Goal: Task Accomplishment & Management: Use online tool/utility

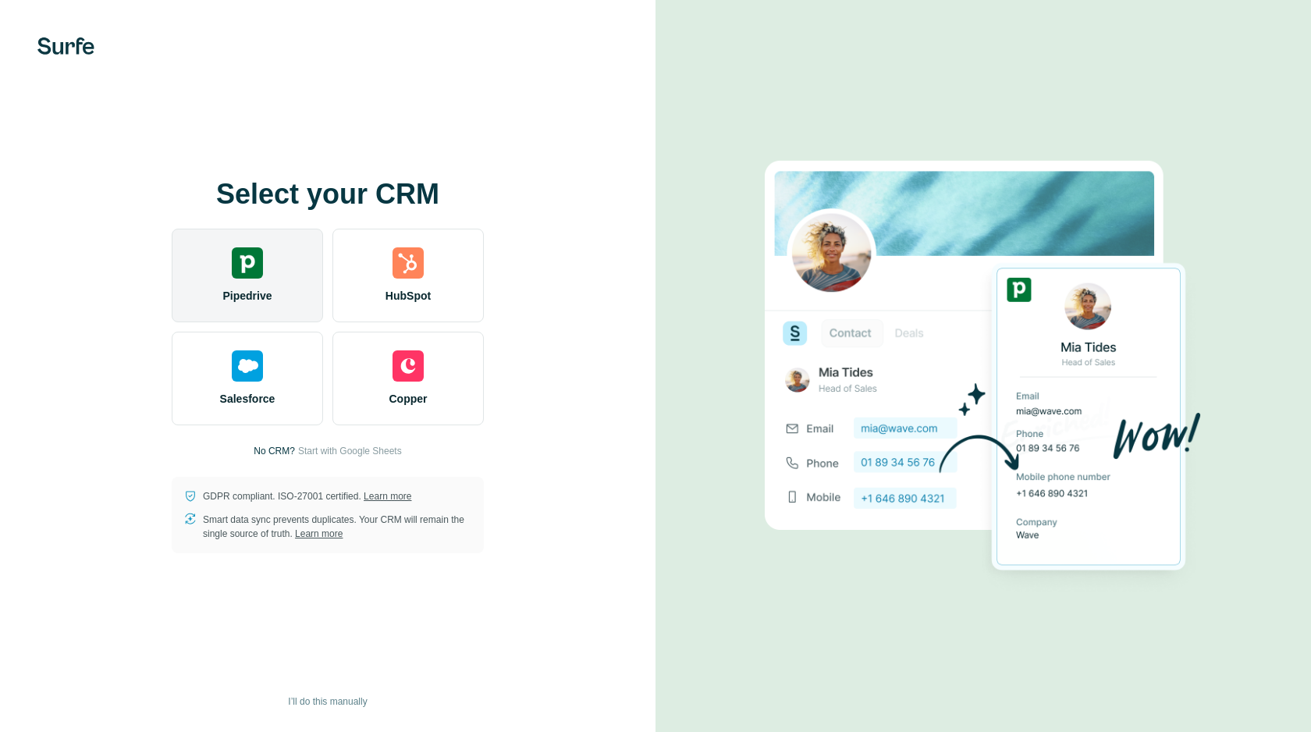
click at [254, 280] on div "Pipedrive" at bounding box center [247, 276] width 151 height 94
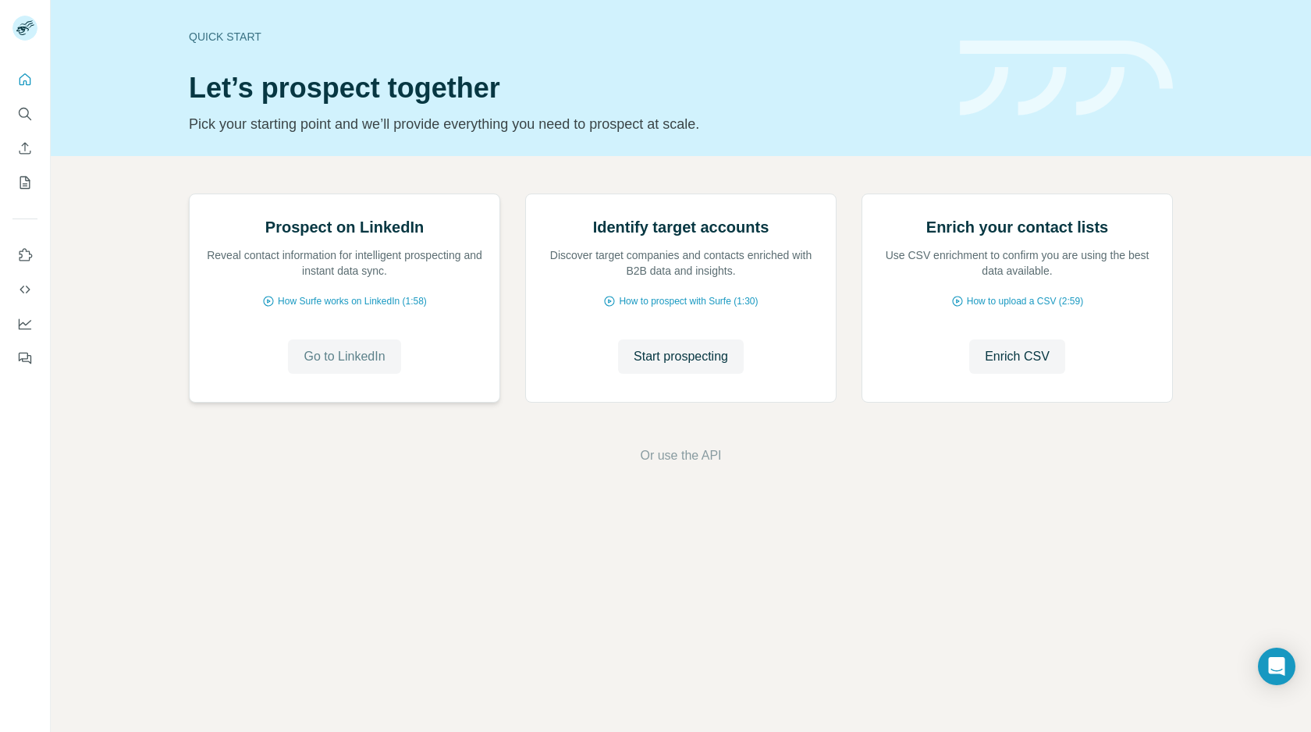
click at [337, 366] on span "Go to LinkedIn" at bounding box center [343, 356] width 81 height 19
click at [34, 80] on button "Quick start" at bounding box center [24, 80] width 25 height 28
click at [23, 179] on icon "My lists" at bounding box center [25, 183] width 16 height 16
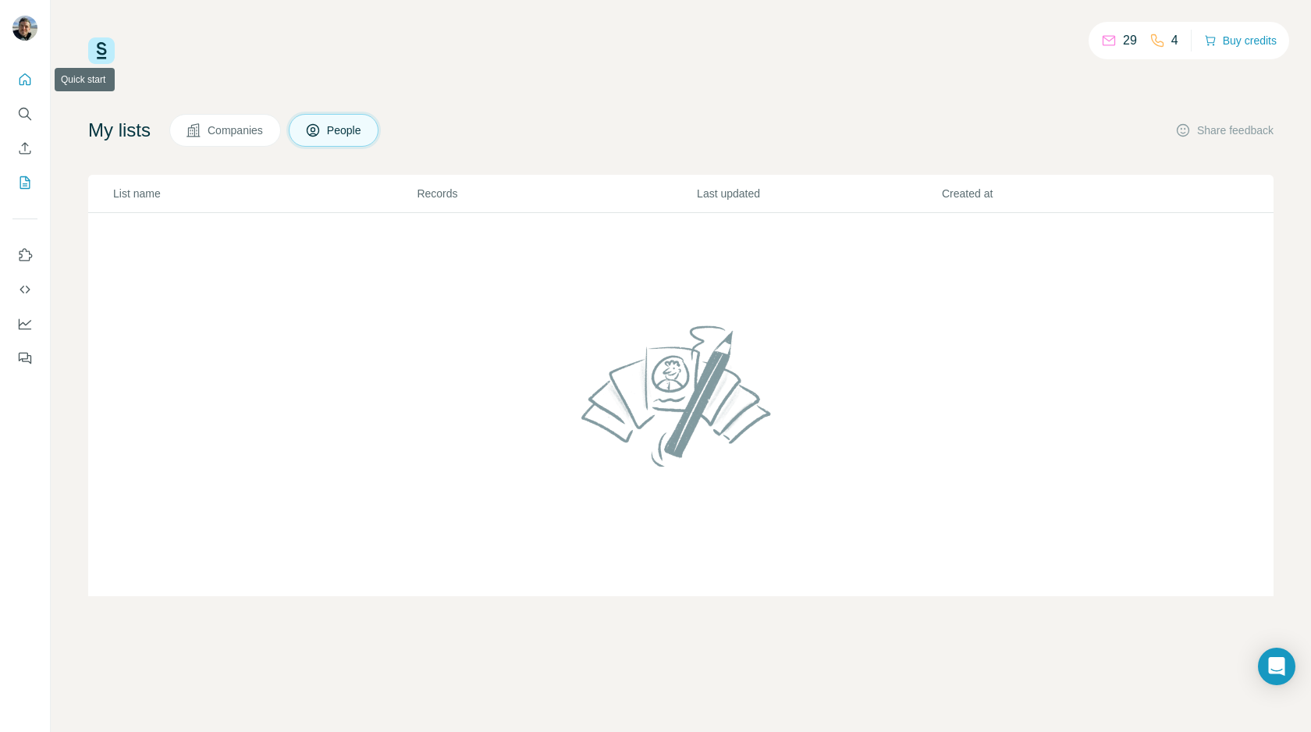
click at [20, 77] on icon "Quick start" at bounding box center [26, 79] width 12 height 12
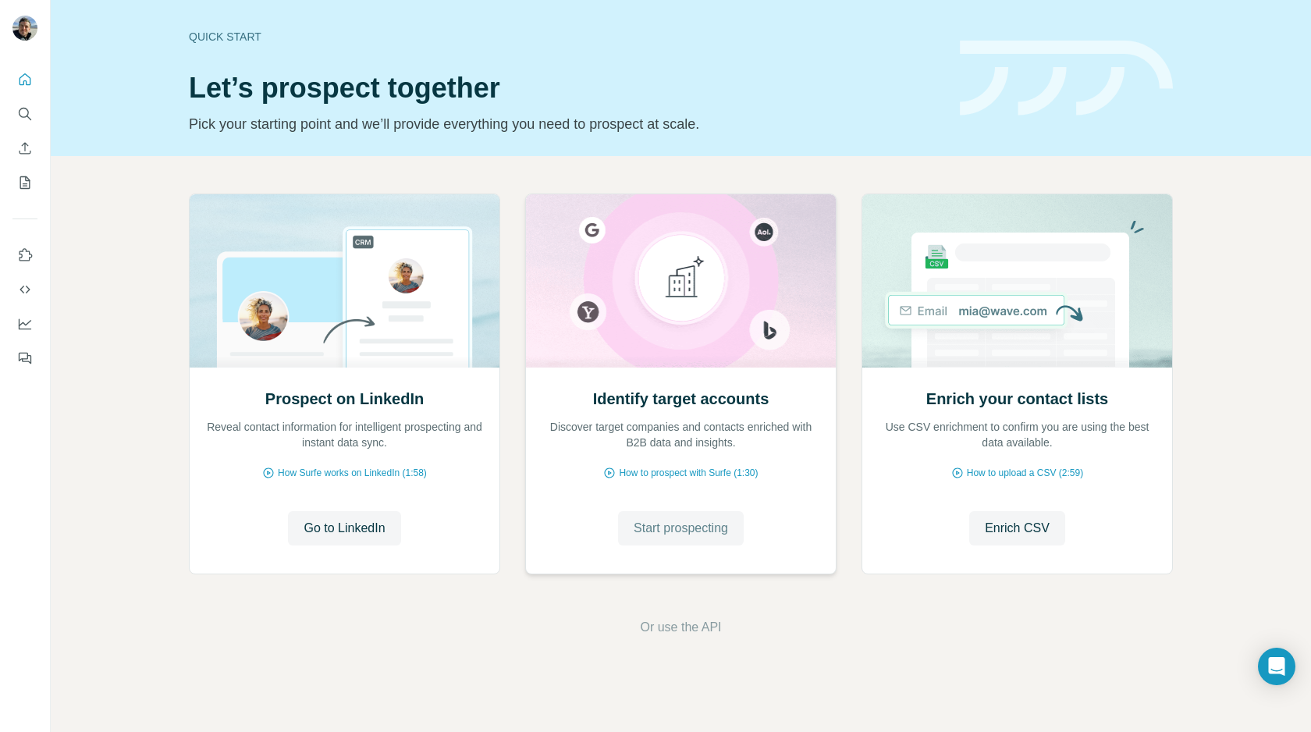
click at [690, 539] on button "Start prospecting" at bounding box center [681, 528] width 126 height 34
click at [701, 472] on span "How to prospect with Surfe (1:30)" at bounding box center [688, 473] width 139 height 14
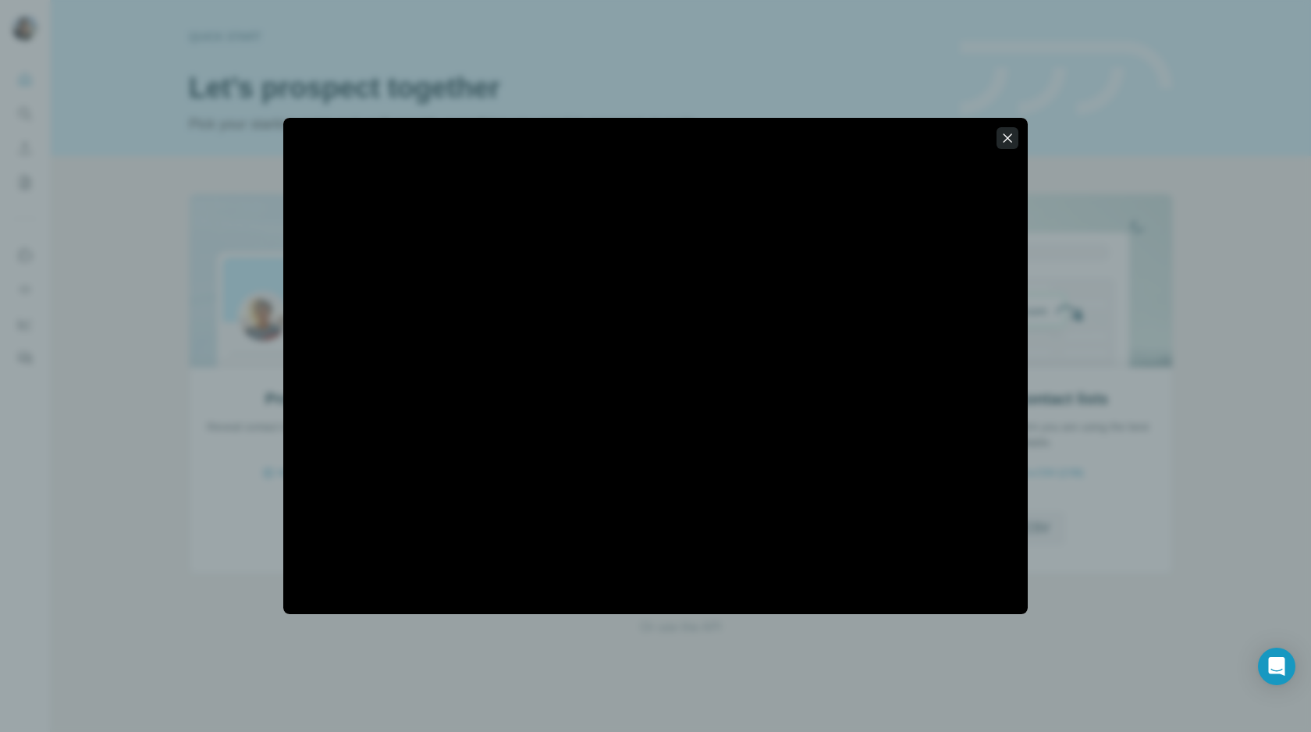
click at [1008, 137] on icon "button" at bounding box center [1007, 138] width 16 height 16
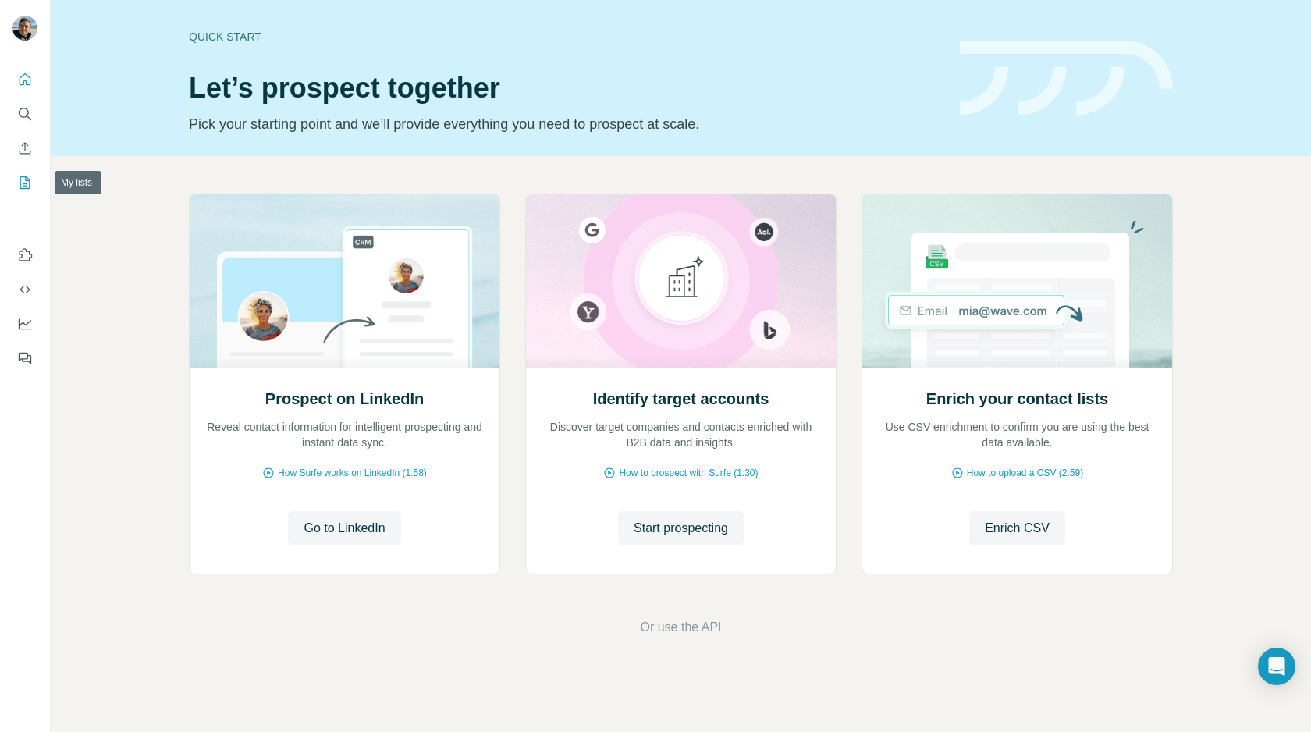
click at [21, 178] on icon "My lists" at bounding box center [25, 183] width 16 height 16
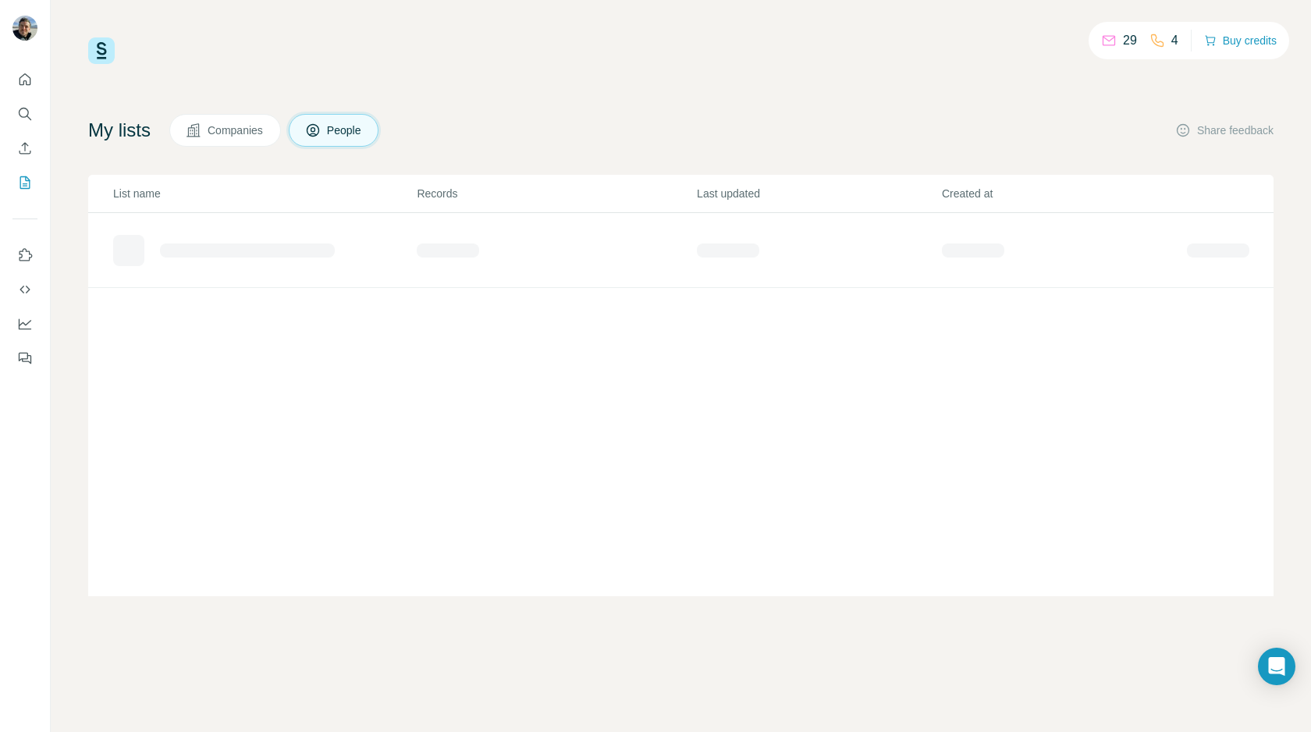
click at [357, 131] on span "People" at bounding box center [345, 130] width 36 height 16
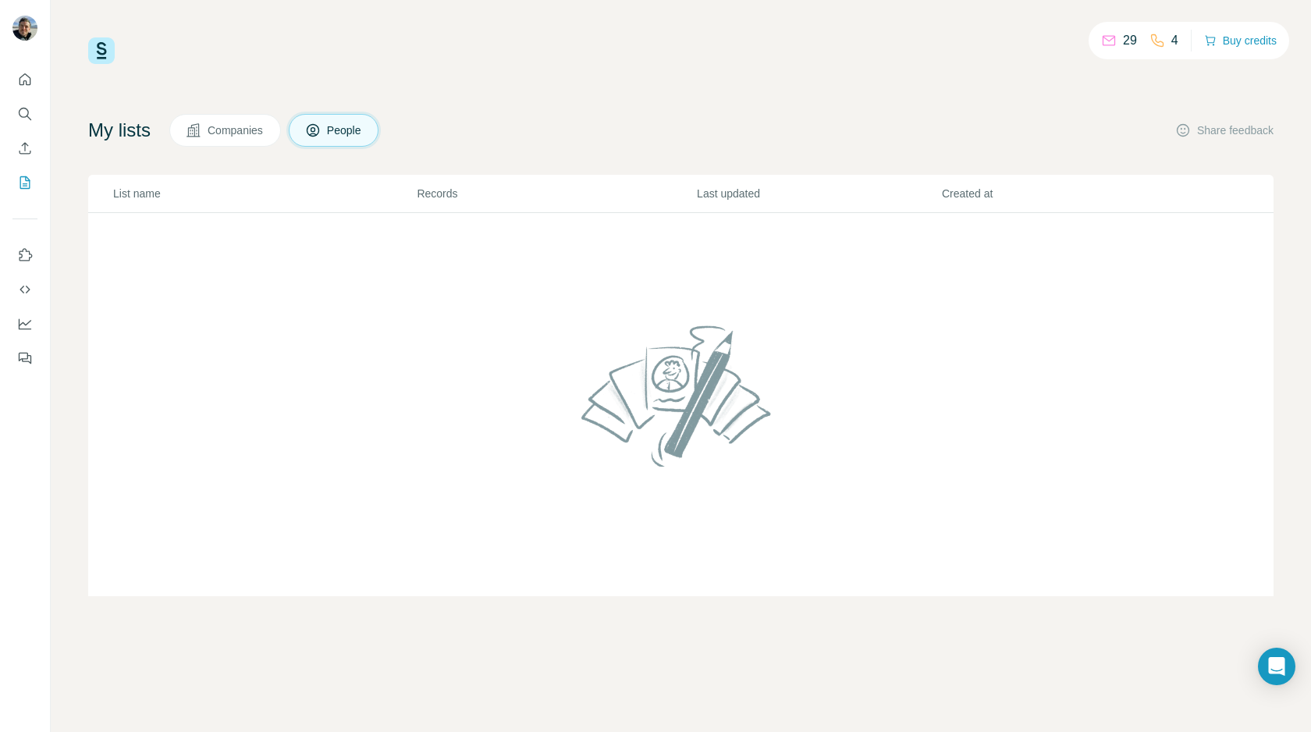
click at [357, 131] on span "People" at bounding box center [345, 130] width 36 height 16
click at [20, 118] on icon "Search" at bounding box center [25, 114] width 16 height 16
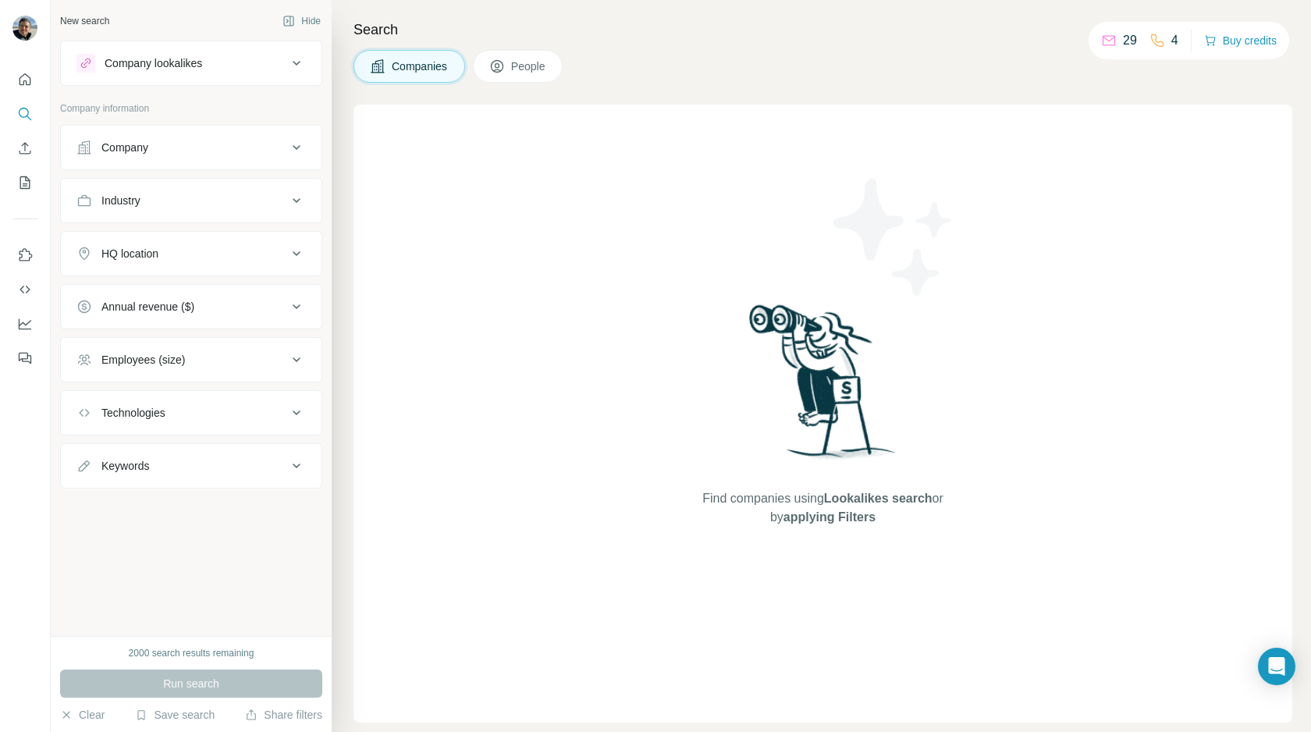
click at [516, 66] on span "People" at bounding box center [529, 67] width 36 height 16
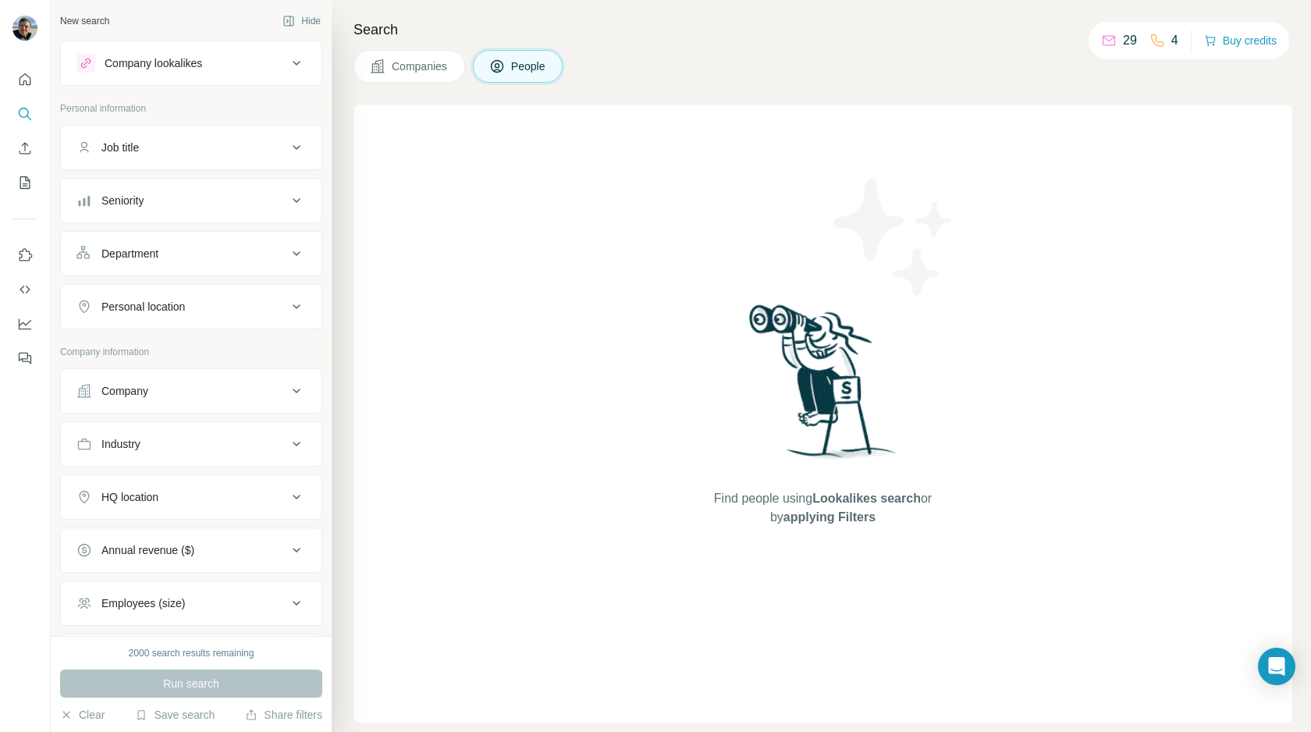
click at [222, 146] on div "Job title" at bounding box center [181, 148] width 211 height 16
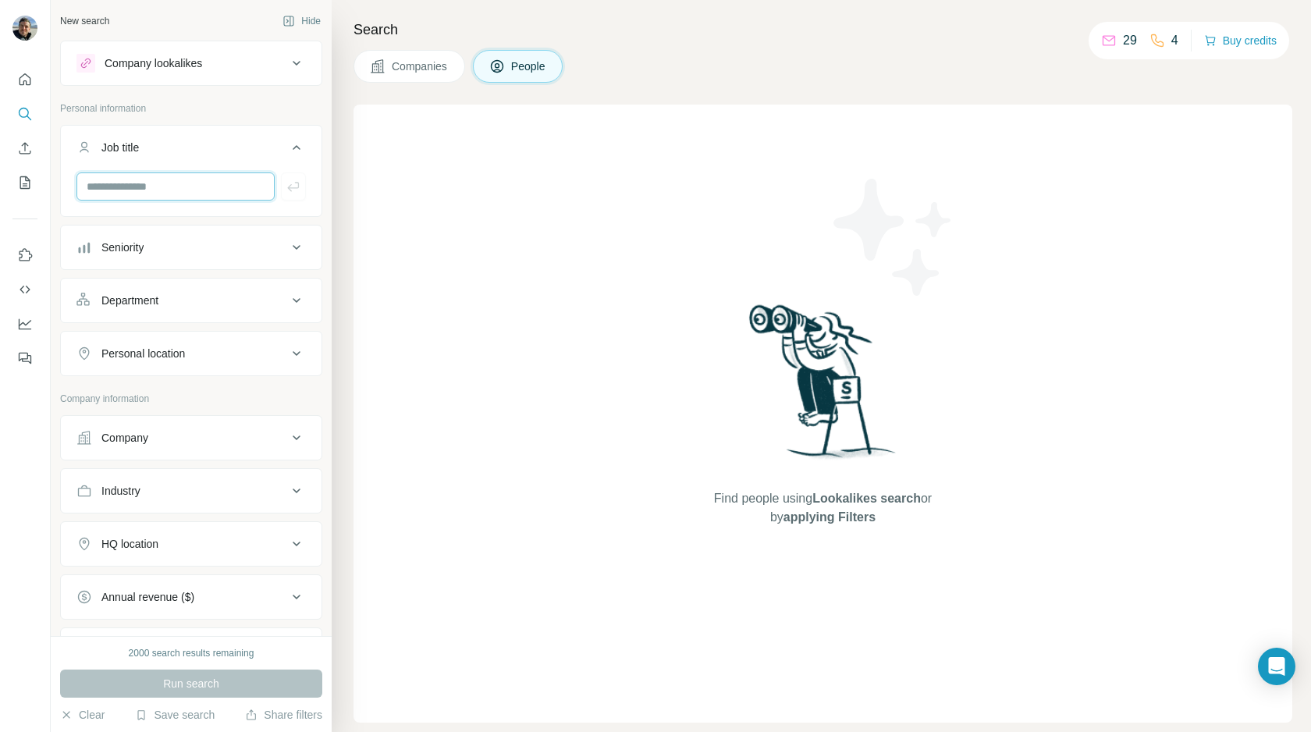
click at [186, 188] on input "text" at bounding box center [175, 186] width 198 height 28
type input "********"
click at [286, 186] on icon "button" at bounding box center [294, 187] width 16 height 16
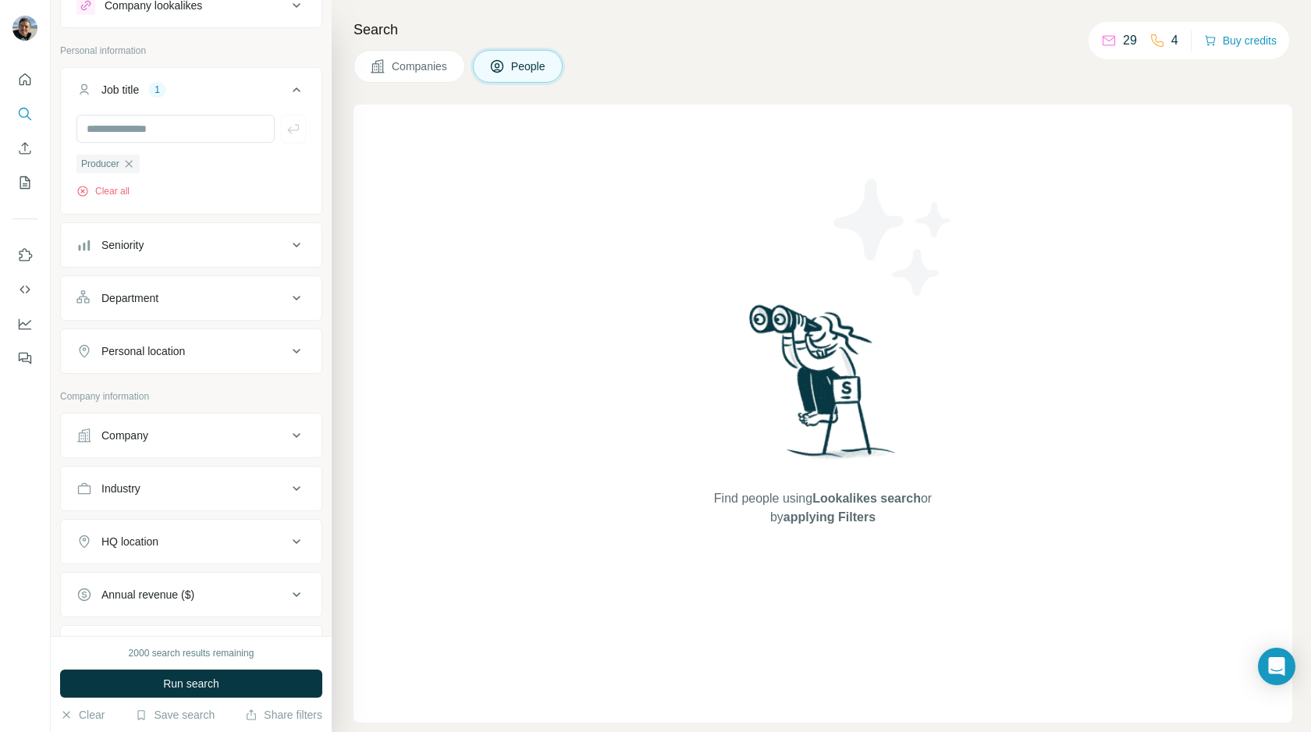
scroll to position [70, 0]
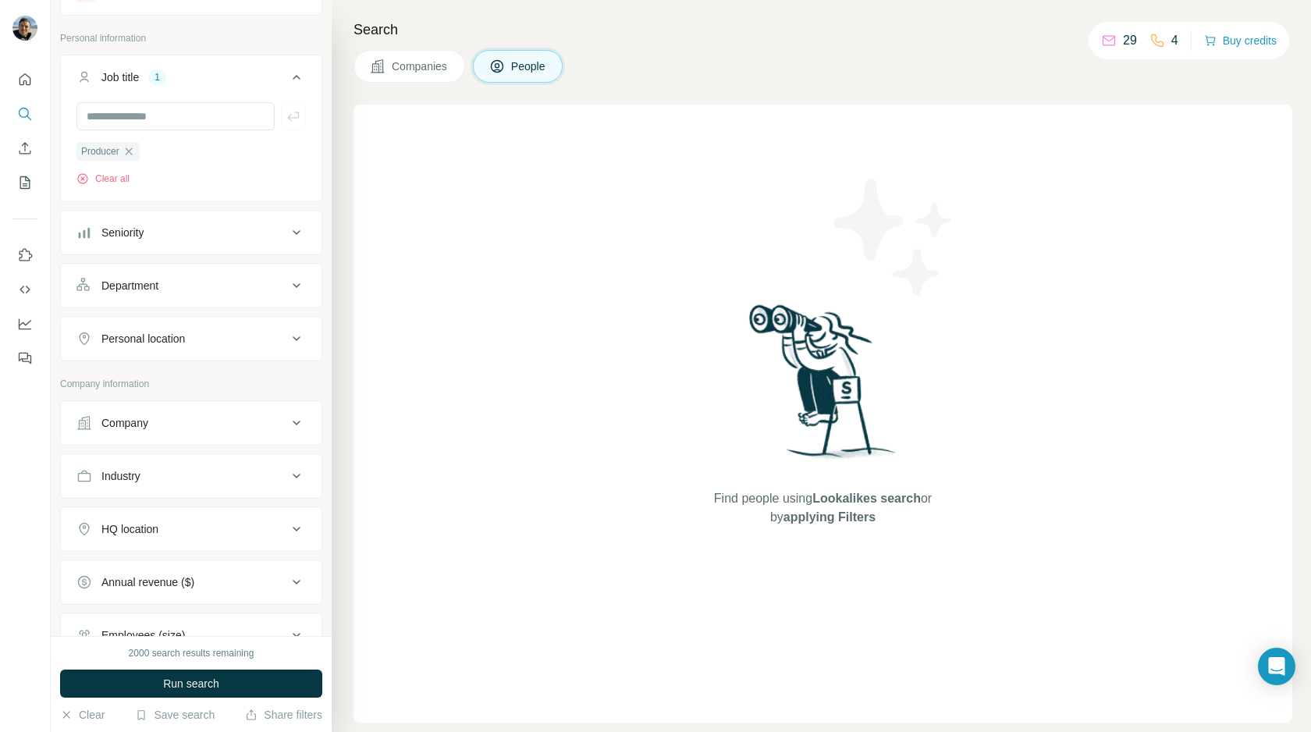
click at [189, 226] on div "Seniority" at bounding box center [181, 233] width 211 height 16
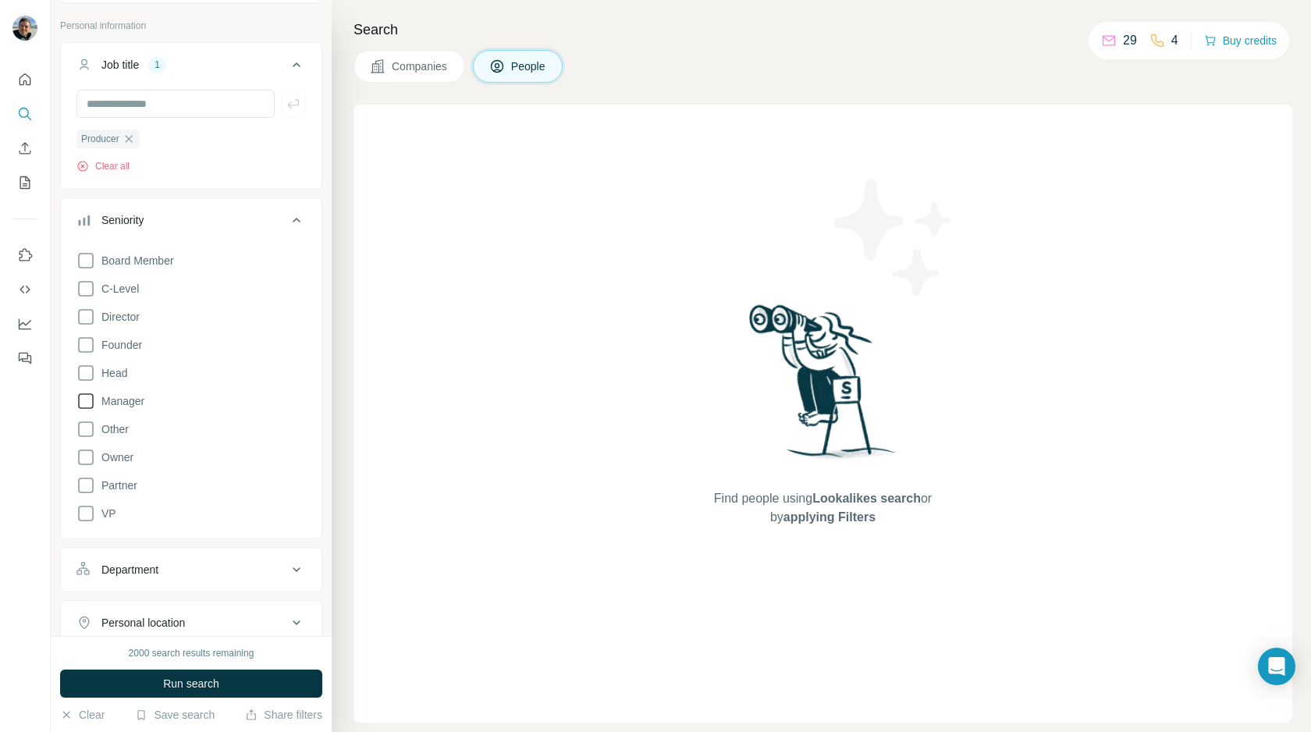
scroll to position [50, 0]
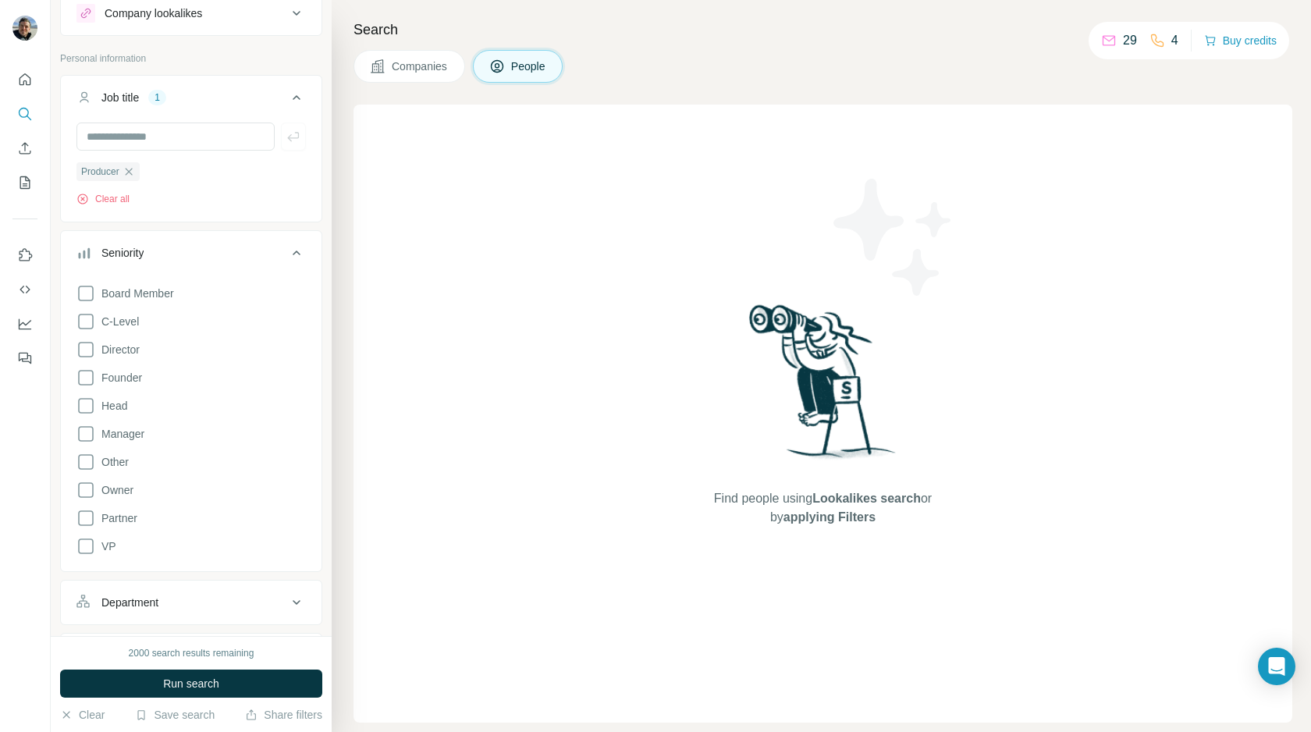
click at [295, 254] on icon at bounding box center [296, 252] width 19 height 19
click at [242, 303] on div "Department" at bounding box center [181, 306] width 211 height 16
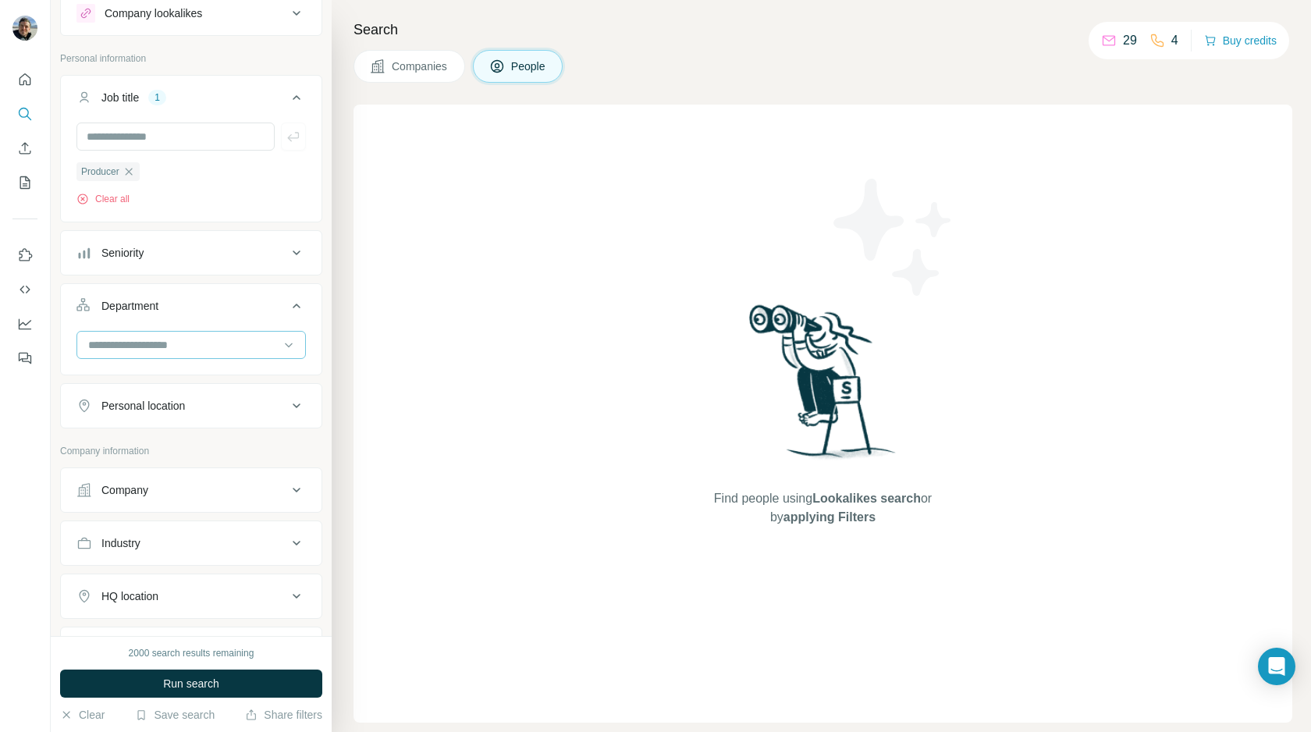
click at [199, 340] on input at bounding box center [183, 344] width 193 height 17
click at [186, 417] on p "Marketing and Advertising" at bounding box center [153, 422] width 126 height 16
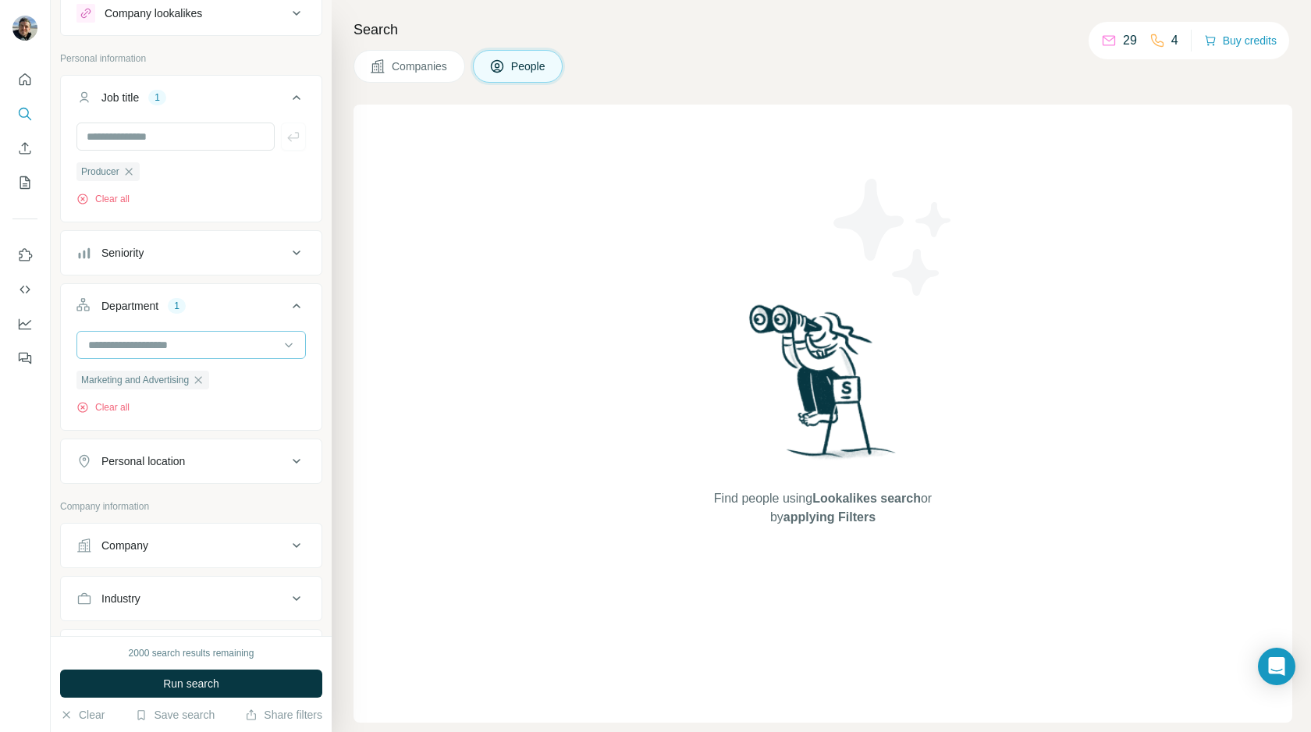
click at [204, 346] on input at bounding box center [183, 344] width 193 height 17
click at [285, 348] on icon at bounding box center [289, 345] width 16 height 16
click at [251, 349] on input at bounding box center [183, 344] width 193 height 17
click at [235, 292] on button "Department 1" at bounding box center [191, 309] width 261 height 44
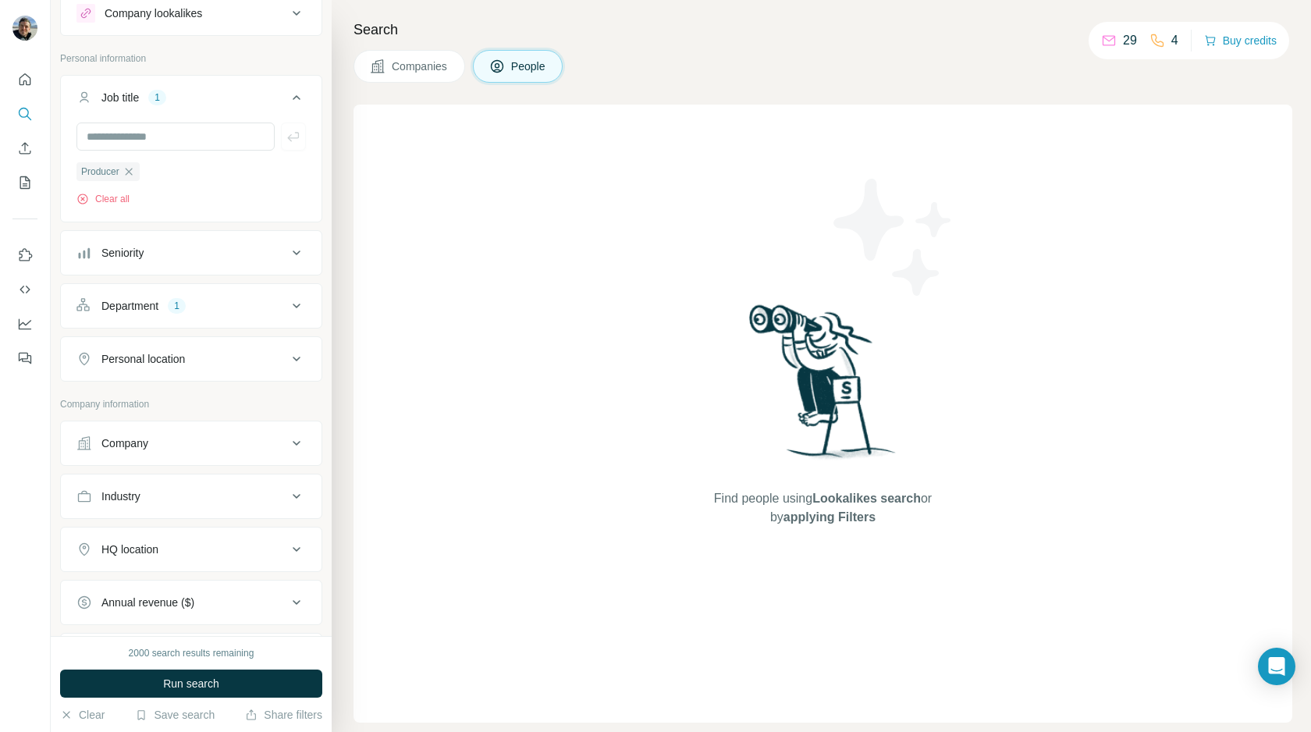
click at [235, 358] on div "Personal location" at bounding box center [181, 359] width 211 height 16
click at [211, 389] on input "text" at bounding box center [190, 398] width 229 height 28
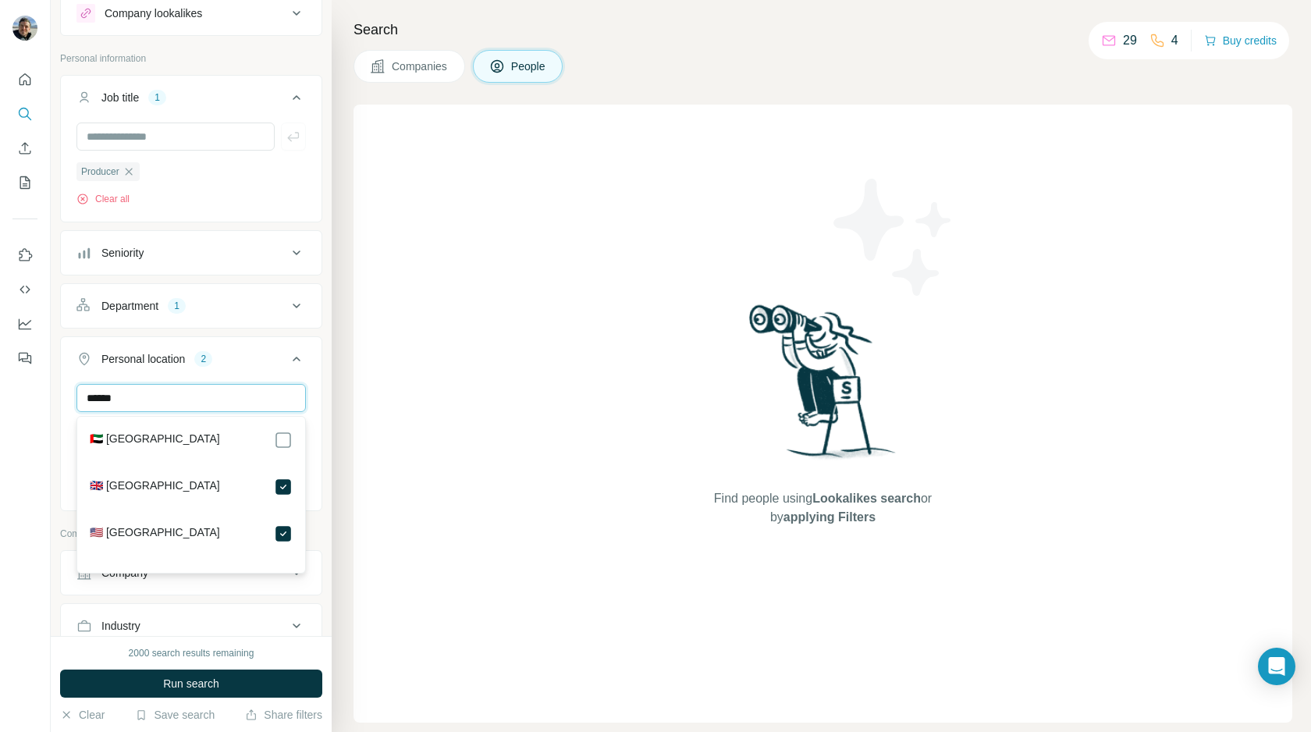
drag, startPoint x: 250, startPoint y: 396, endPoint x: 30, endPoint y: 404, distance: 220.1
click at [30, 404] on div "New search Hide Company lookalikes Personal information Job title 1 Producer Cl…" at bounding box center [655, 366] width 1311 height 732
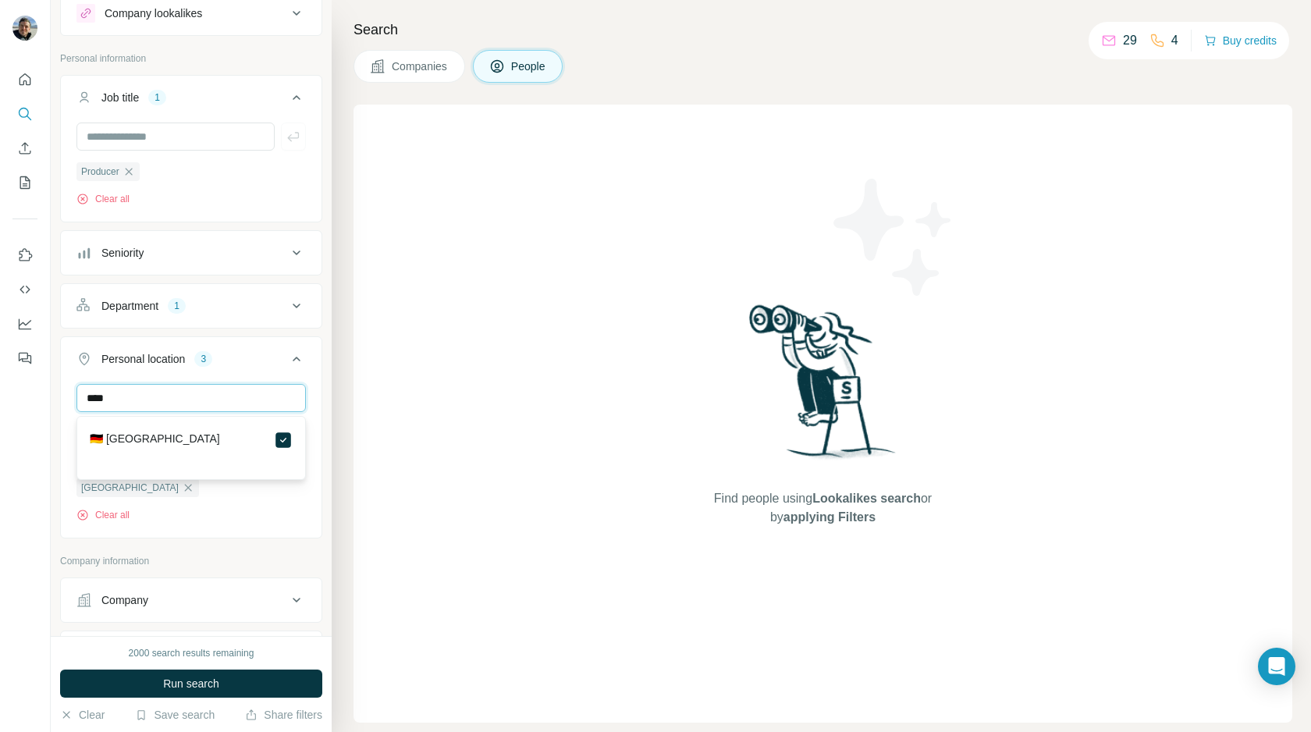
drag, startPoint x: 134, startPoint y: 403, endPoint x: 58, endPoint y: 403, distance: 76.4
click at [58, 403] on div "New search Hide Company lookalikes Personal information Job title 1 Producer Cl…" at bounding box center [191, 318] width 281 height 636
type input "******"
drag, startPoint x: 157, startPoint y: 404, endPoint x: 42, endPoint y: 401, distance: 114.7
click at [42, 401] on div "New search Hide Company lookalikes Personal information Job title 1 Producer Cl…" at bounding box center [655, 366] width 1311 height 732
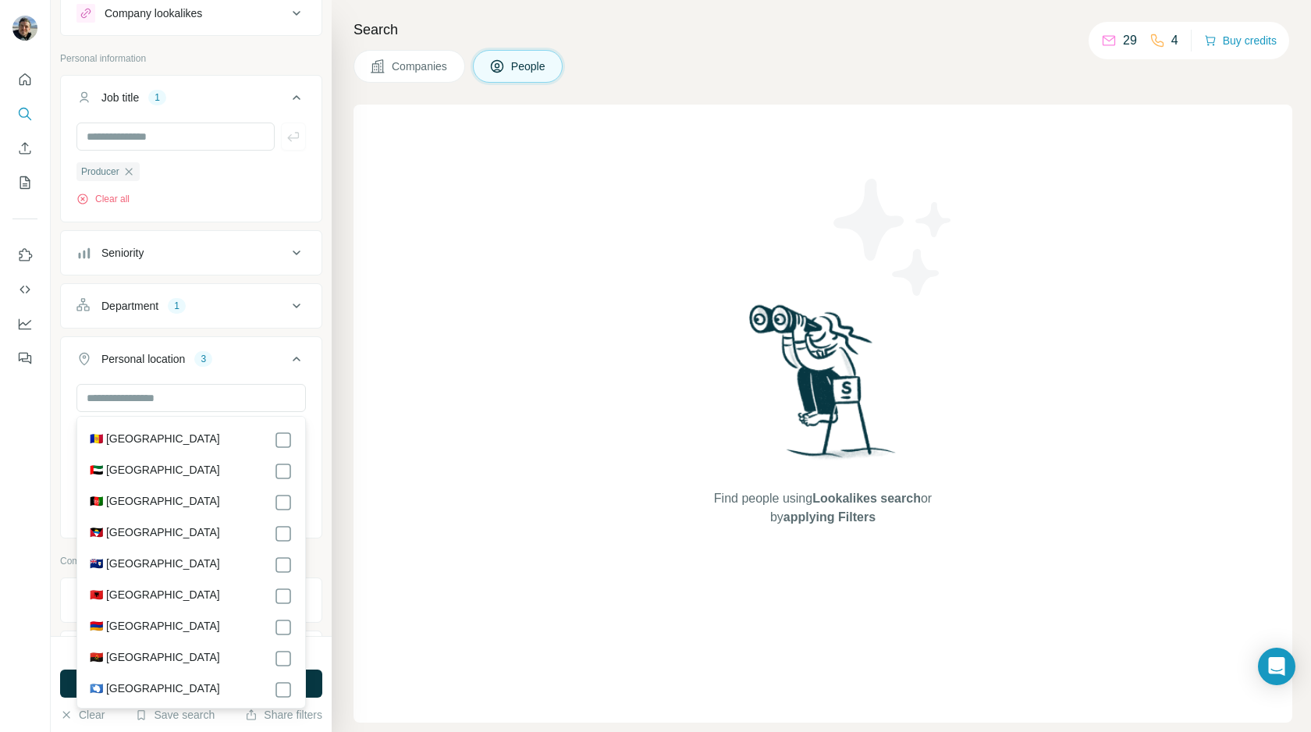
click at [250, 375] on button "Personal location 3" at bounding box center [191, 362] width 261 height 44
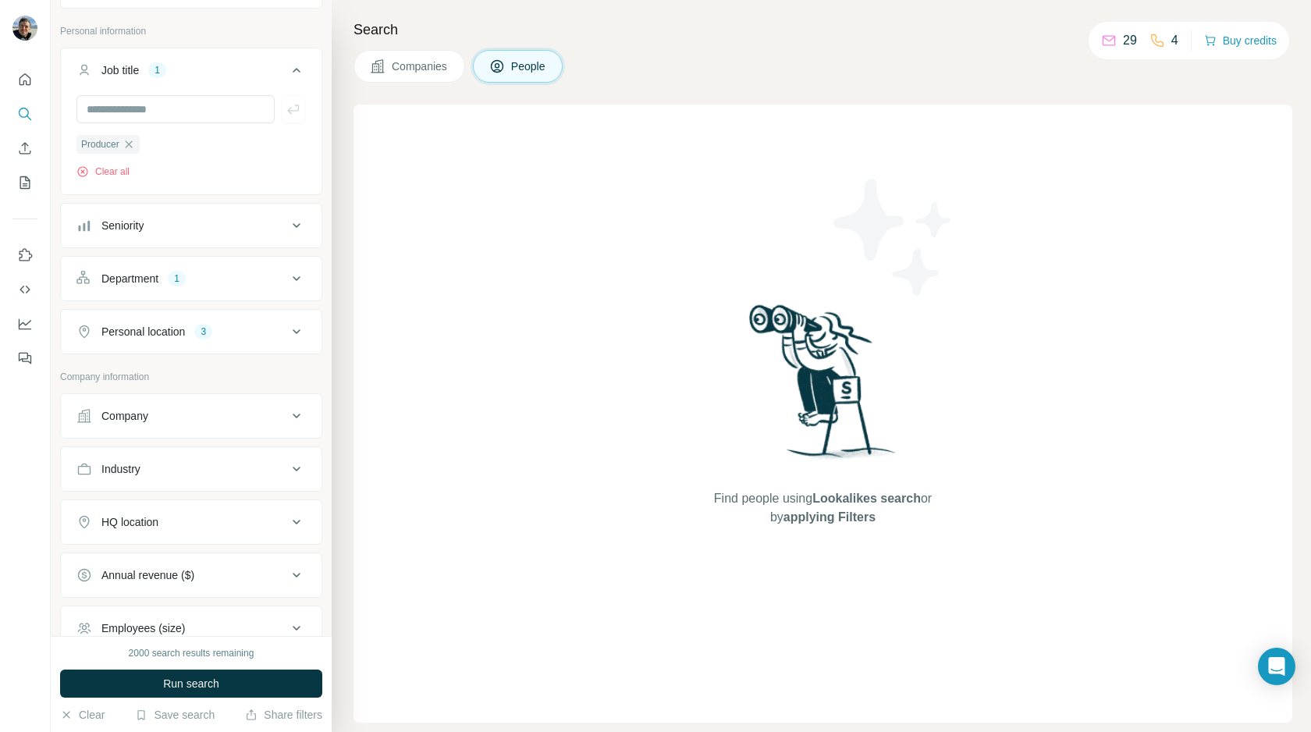
scroll to position [104, 0]
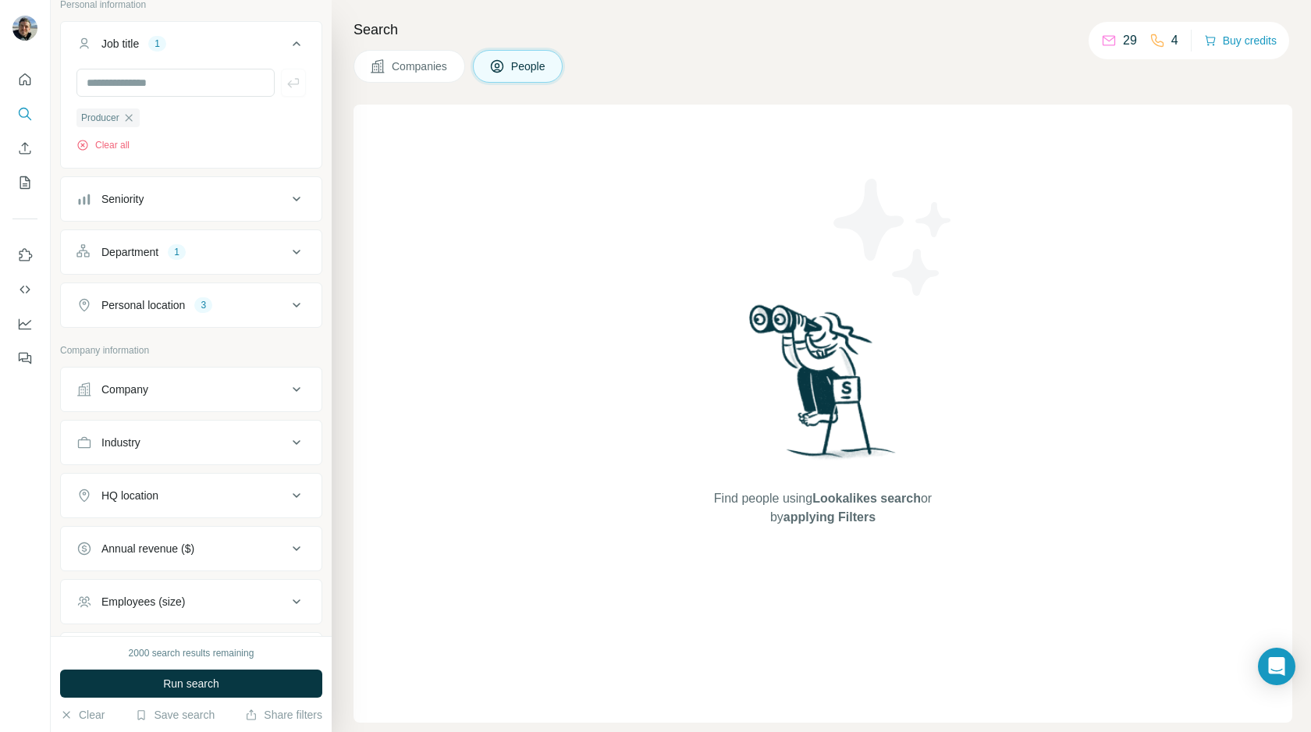
click at [212, 399] on button "Company" at bounding box center [191, 389] width 261 height 37
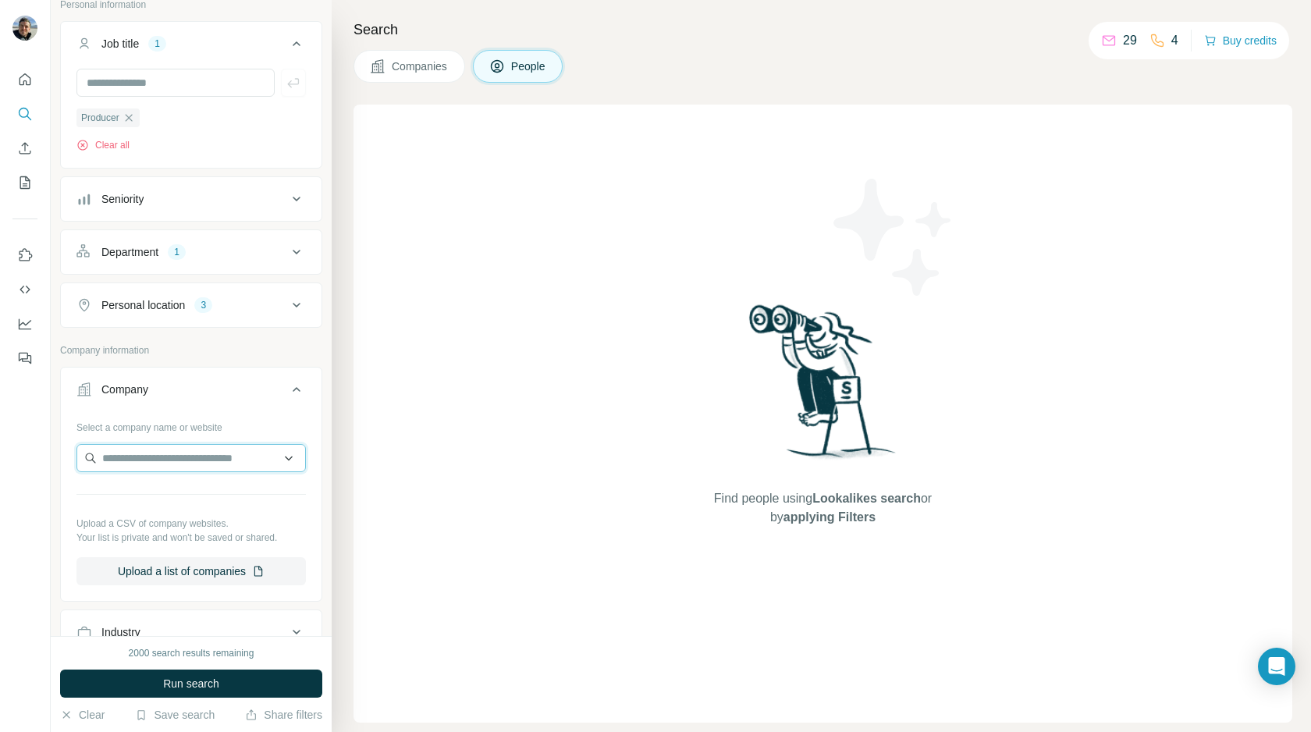
click at [171, 462] on input "text" at bounding box center [190, 458] width 229 height 28
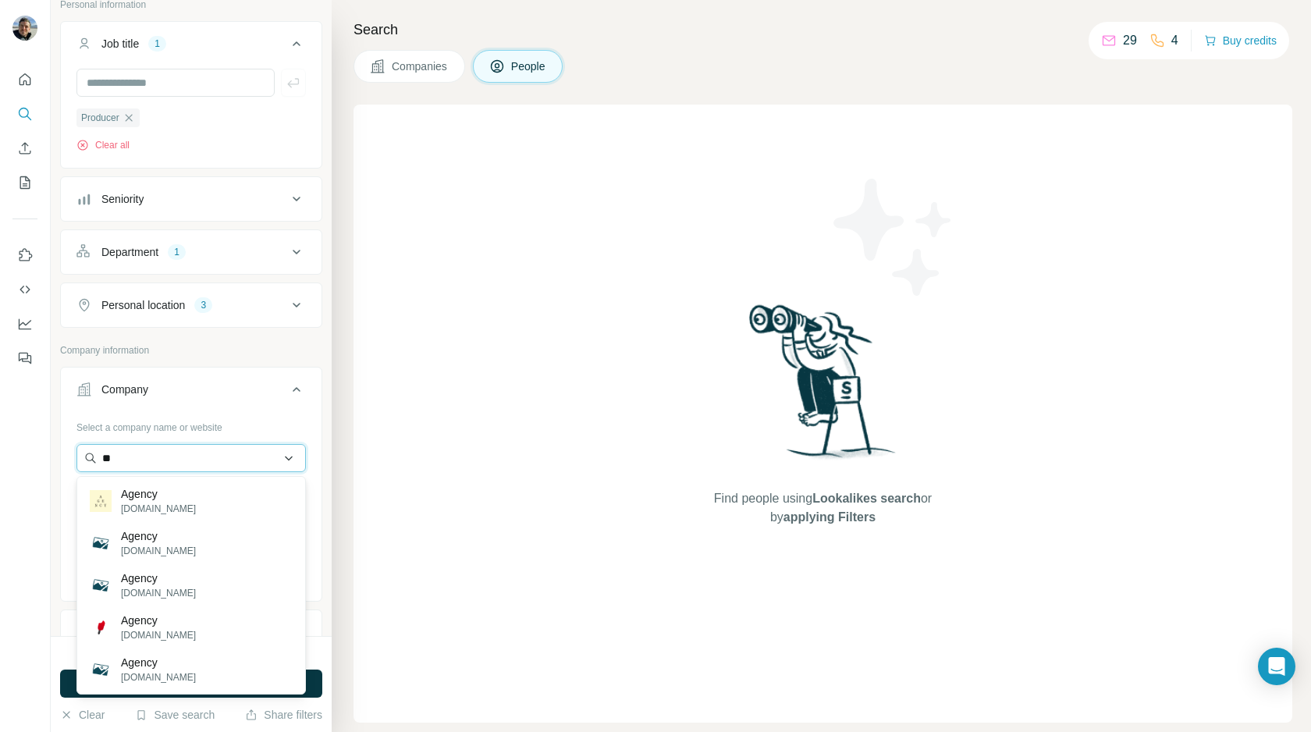
type input "*"
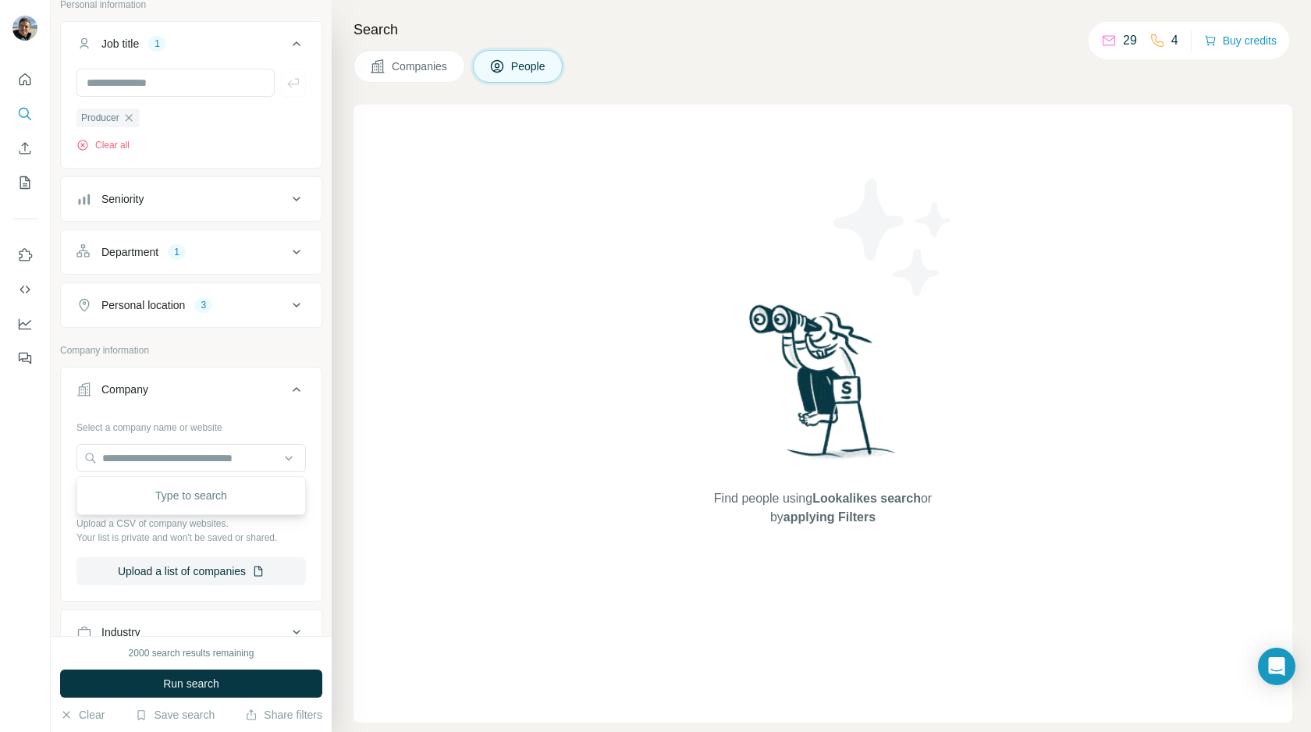
click at [184, 398] on button "Company" at bounding box center [191, 393] width 261 height 44
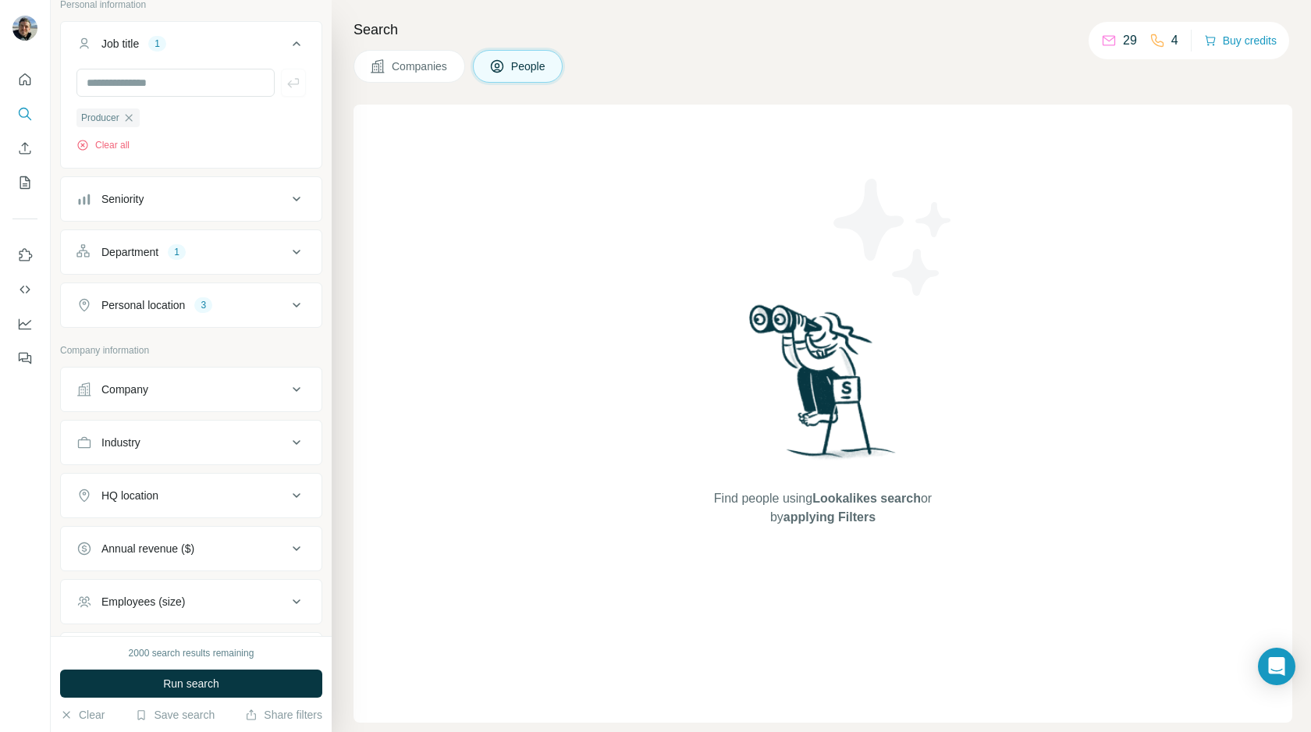
click at [204, 444] on div "Industry" at bounding box center [181, 443] width 211 height 16
click at [172, 479] on input at bounding box center [183, 481] width 193 height 17
click at [154, 571] on div "Advertising" at bounding box center [191, 571] width 203 height 16
click at [179, 478] on input at bounding box center [183, 481] width 193 height 17
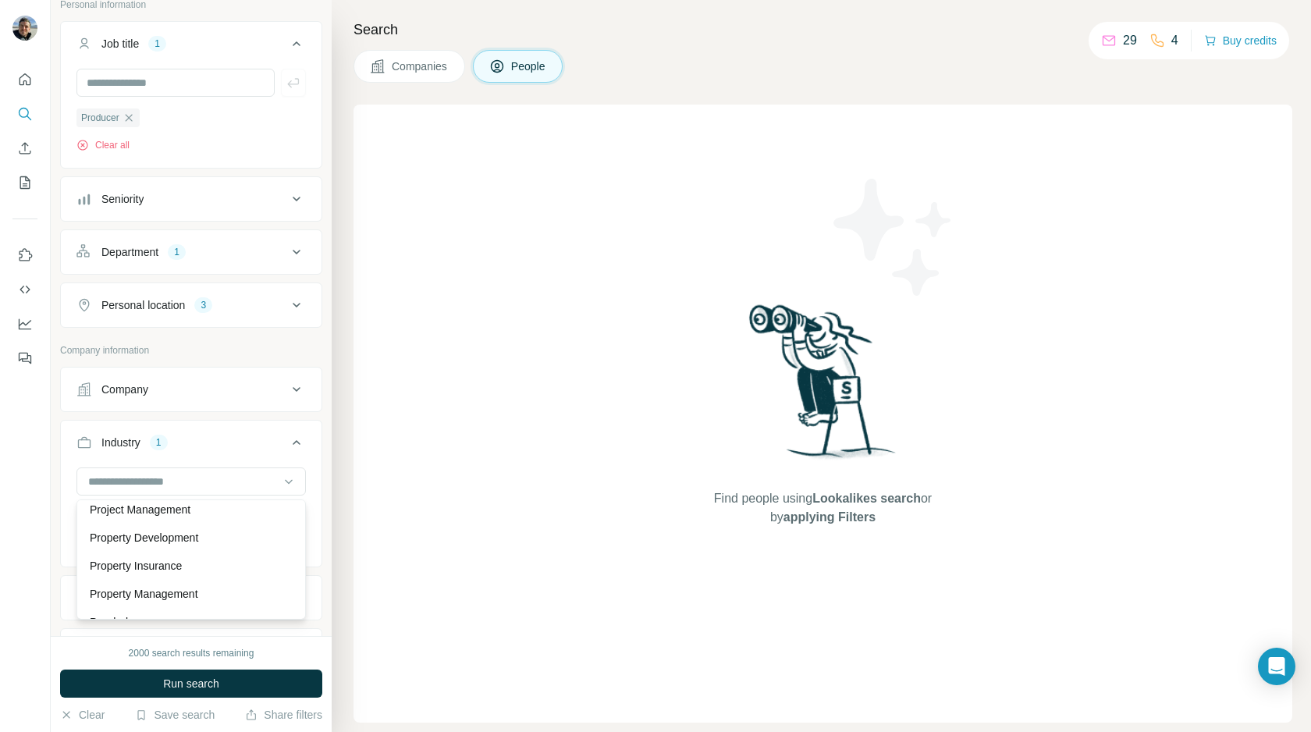
scroll to position [12712, 0]
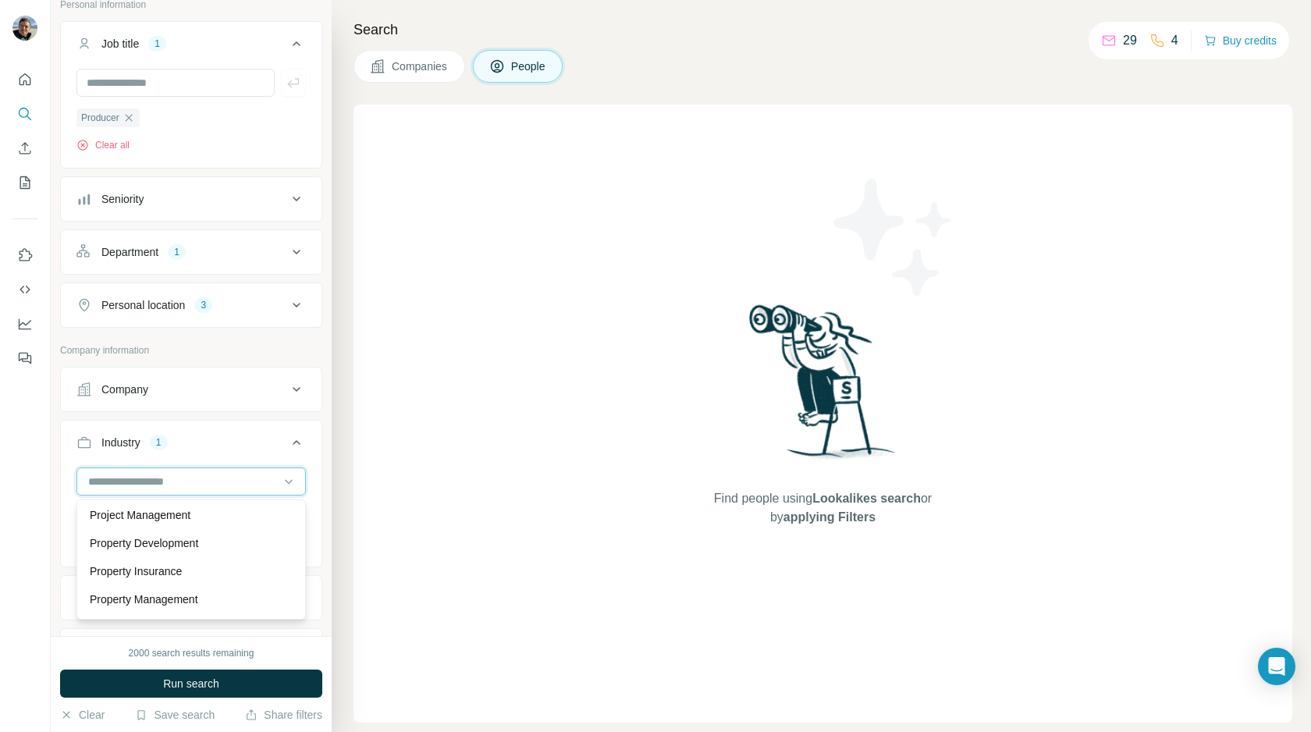
click at [159, 478] on input at bounding box center [183, 481] width 193 height 17
type input "*****"
click at [177, 547] on p "Social Media Advertising" at bounding box center [149, 545] width 119 height 16
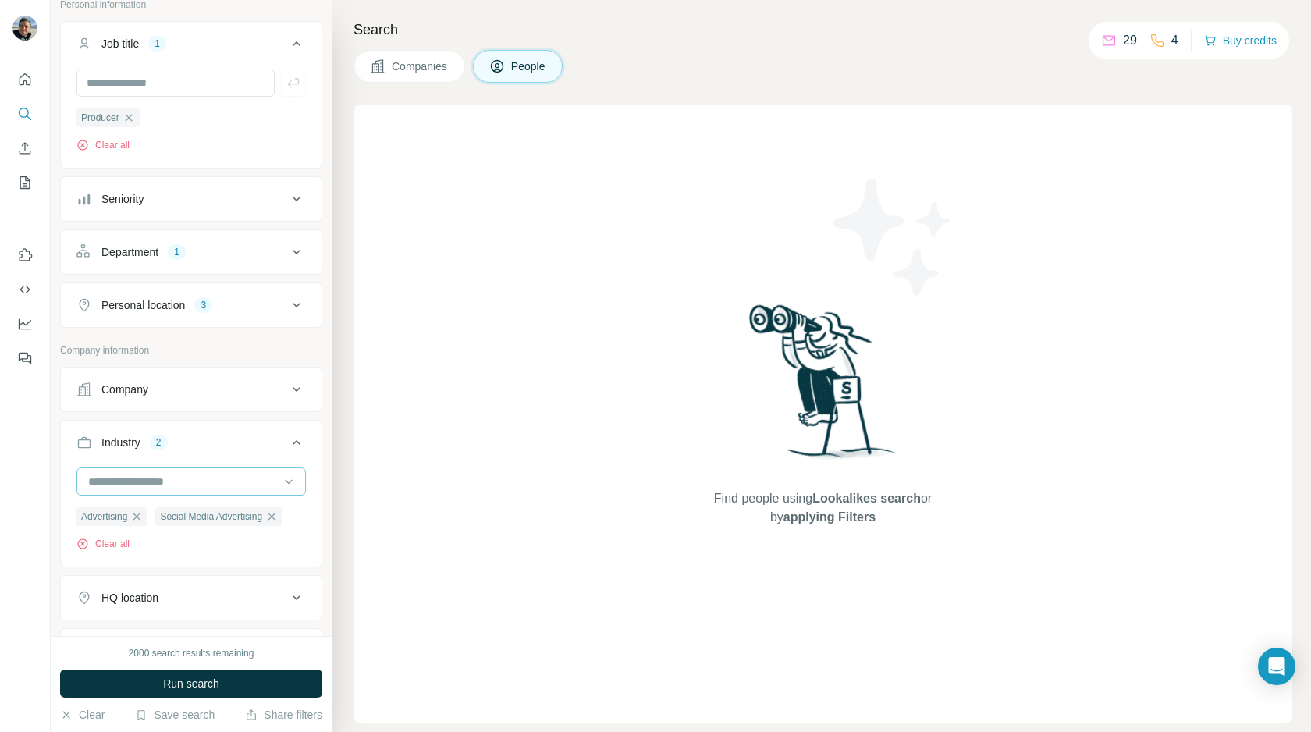
click at [155, 486] on input at bounding box center [183, 481] width 193 height 17
click at [200, 442] on div "Industry 2" at bounding box center [181, 443] width 211 height 16
click at [191, 502] on div "HQ location" at bounding box center [181, 496] width 211 height 16
click at [205, 502] on div "HQ location" at bounding box center [181, 496] width 211 height 16
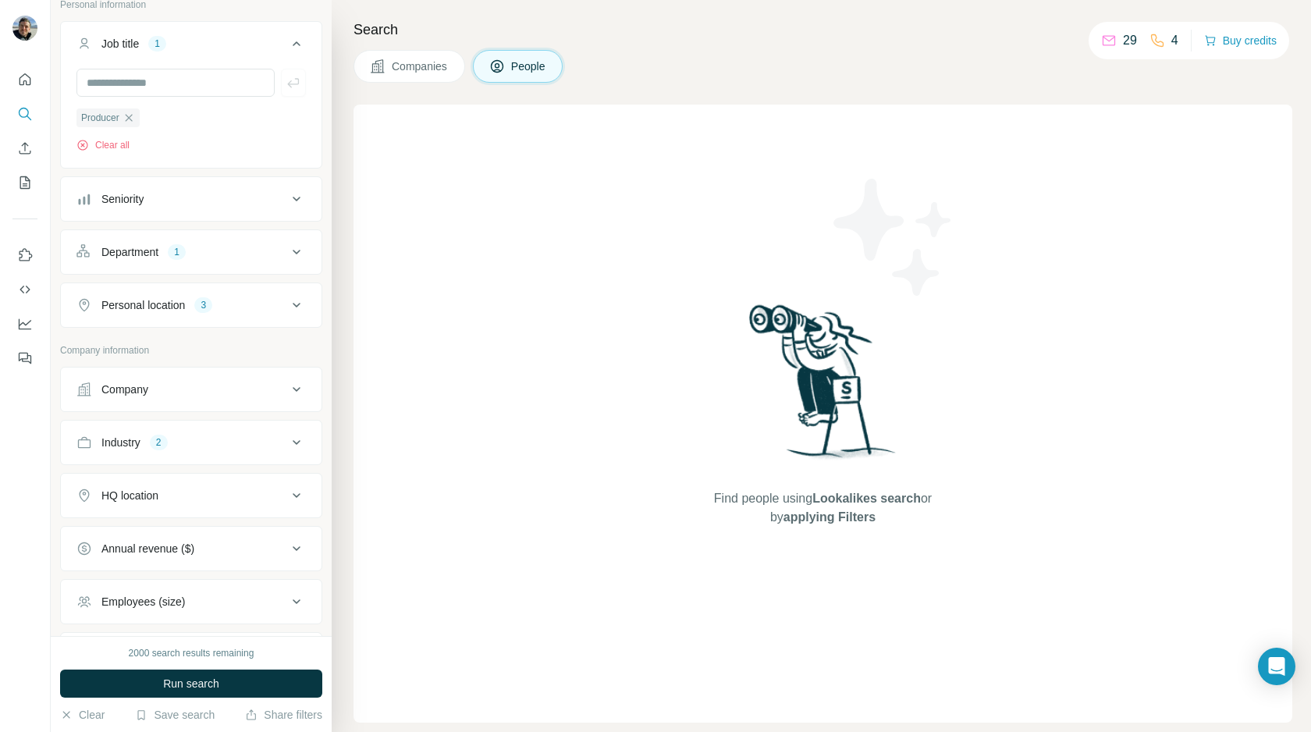
click at [205, 502] on div "HQ location" at bounding box center [181, 496] width 211 height 16
click at [170, 539] on input "text" at bounding box center [190, 534] width 229 height 28
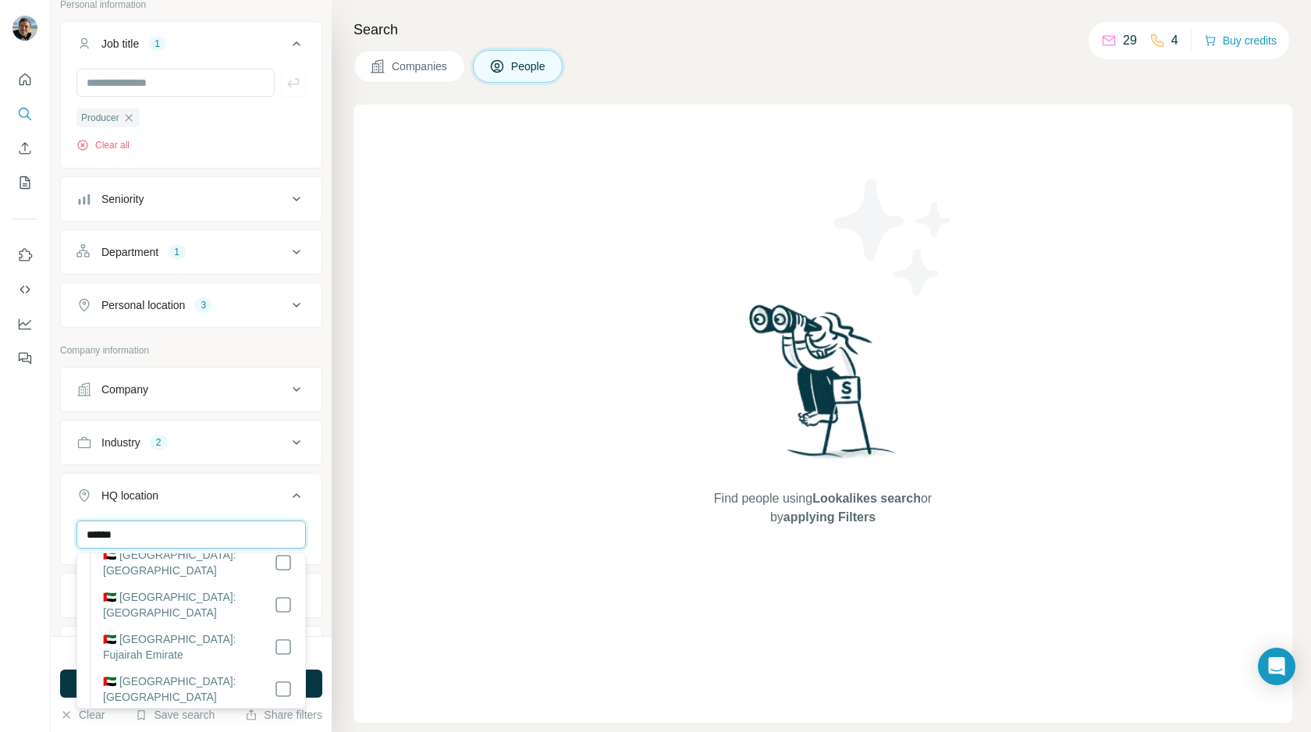
scroll to position [99, 0]
type input "******"
click at [236, 505] on button "HQ location 2" at bounding box center [191, 499] width 261 height 44
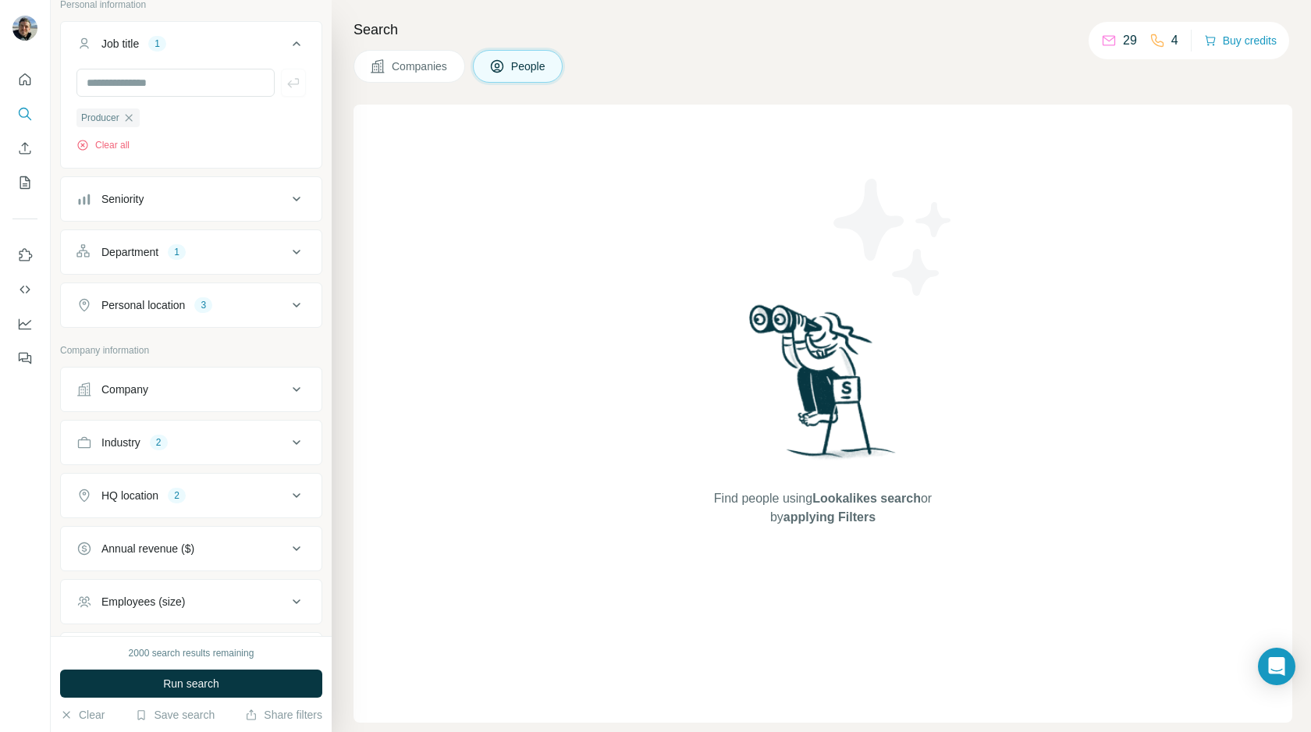
click at [200, 596] on div "Employees (size)" at bounding box center [181, 602] width 211 height 16
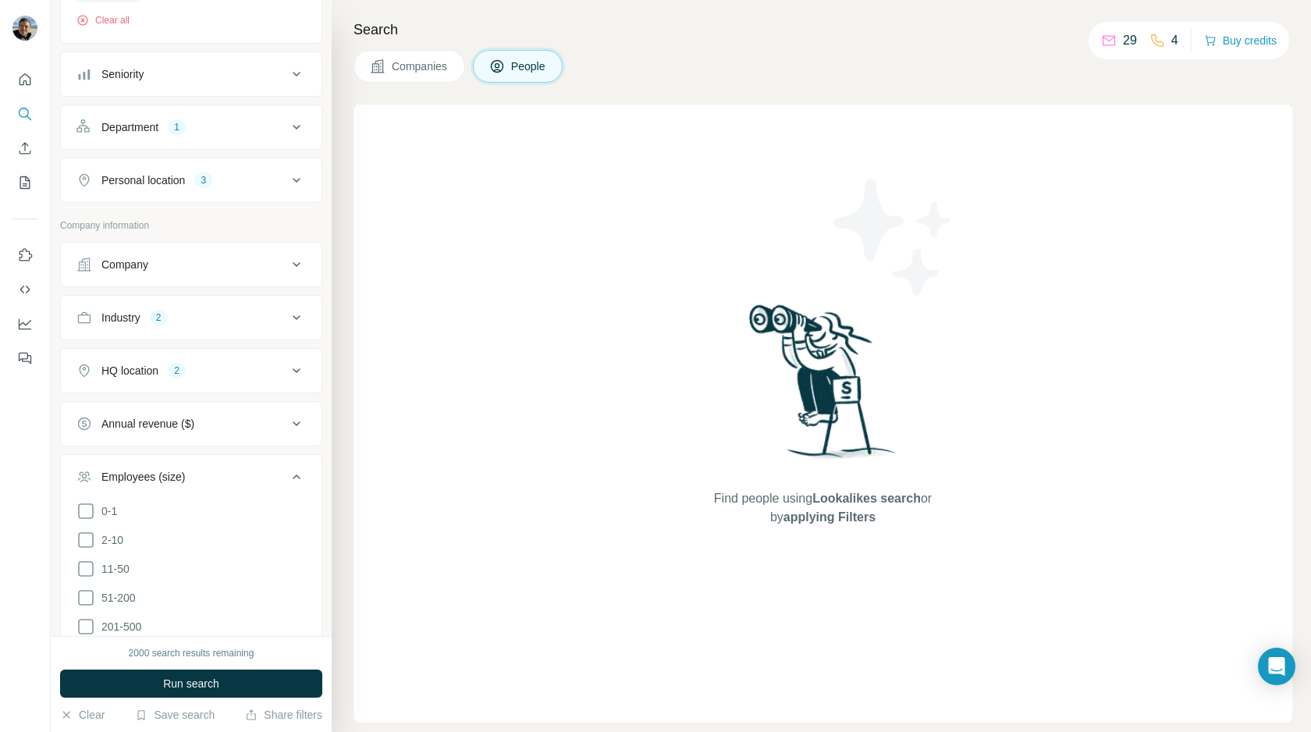
scroll to position [234, 0]
click at [85, 564] on icon at bounding box center [85, 563] width 19 height 19
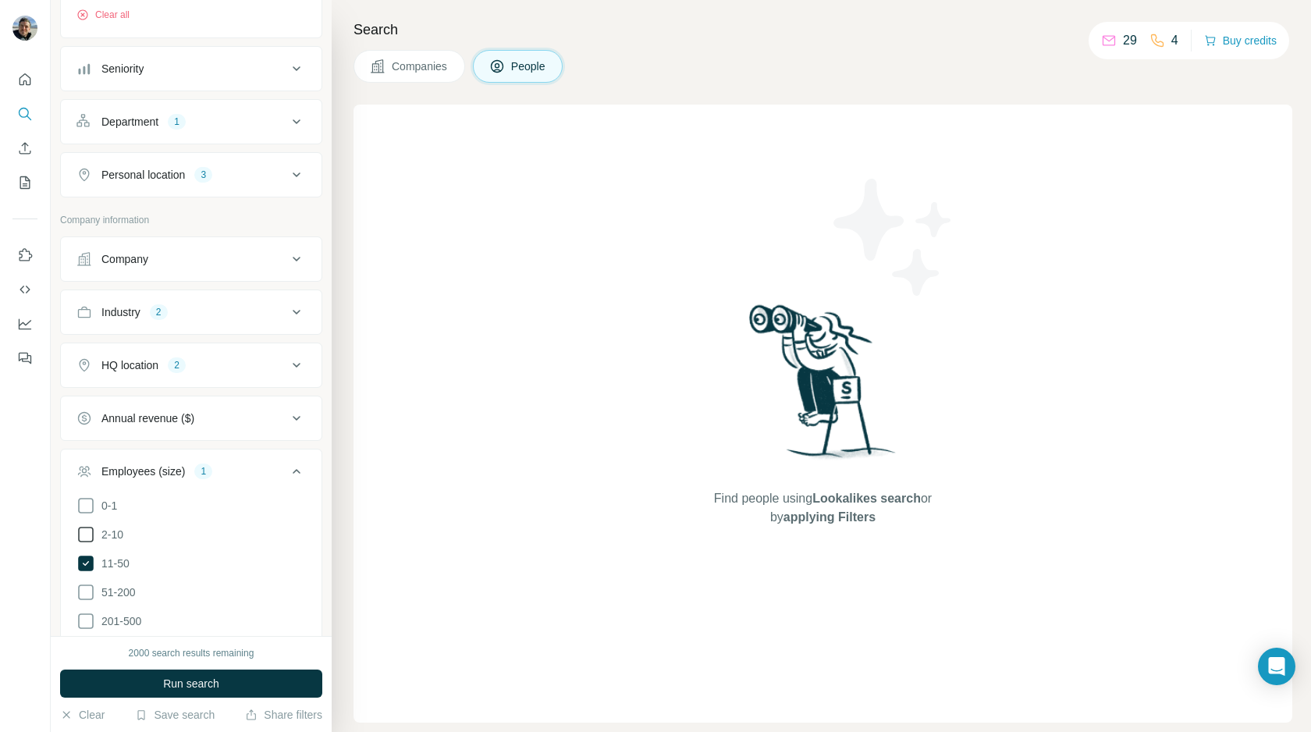
click at [85, 539] on icon at bounding box center [85, 534] width 19 height 19
click at [268, 445] on ul "Company Industry 2 HQ location 2 Annual revenue ($) Employees (size) 2 0-1 2-10…" at bounding box center [191, 607] width 262 height 743
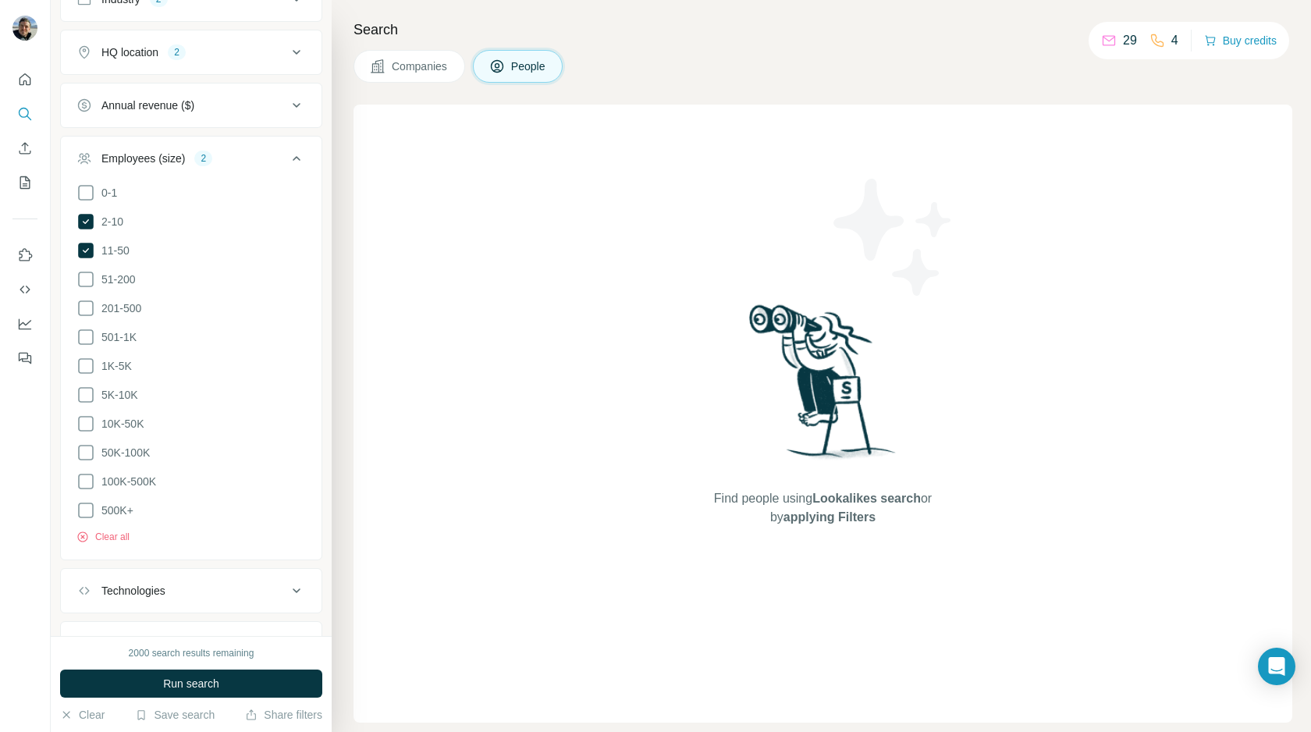
scroll to position [612, 0]
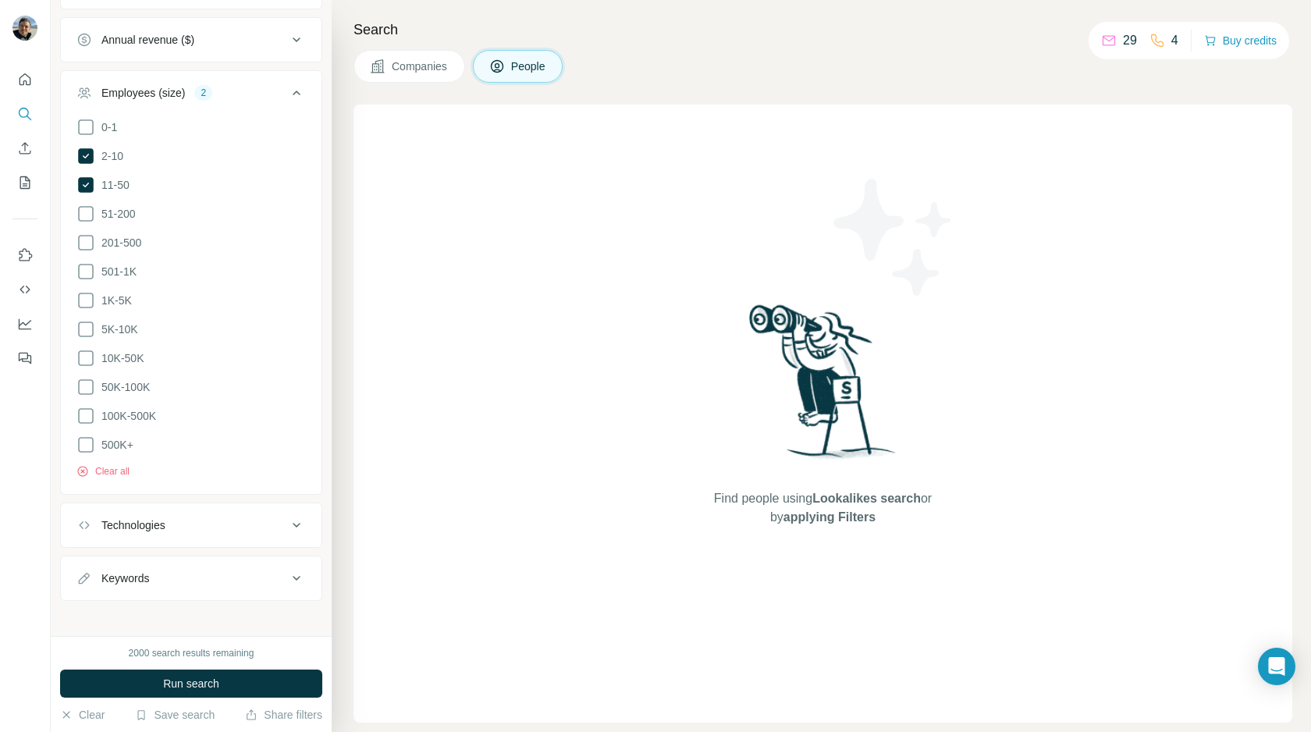
click at [229, 520] on div "Technologies" at bounding box center [181, 525] width 211 height 16
click at [218, 554] on input "text" at bounding box center [190, 564] width 229 height 28
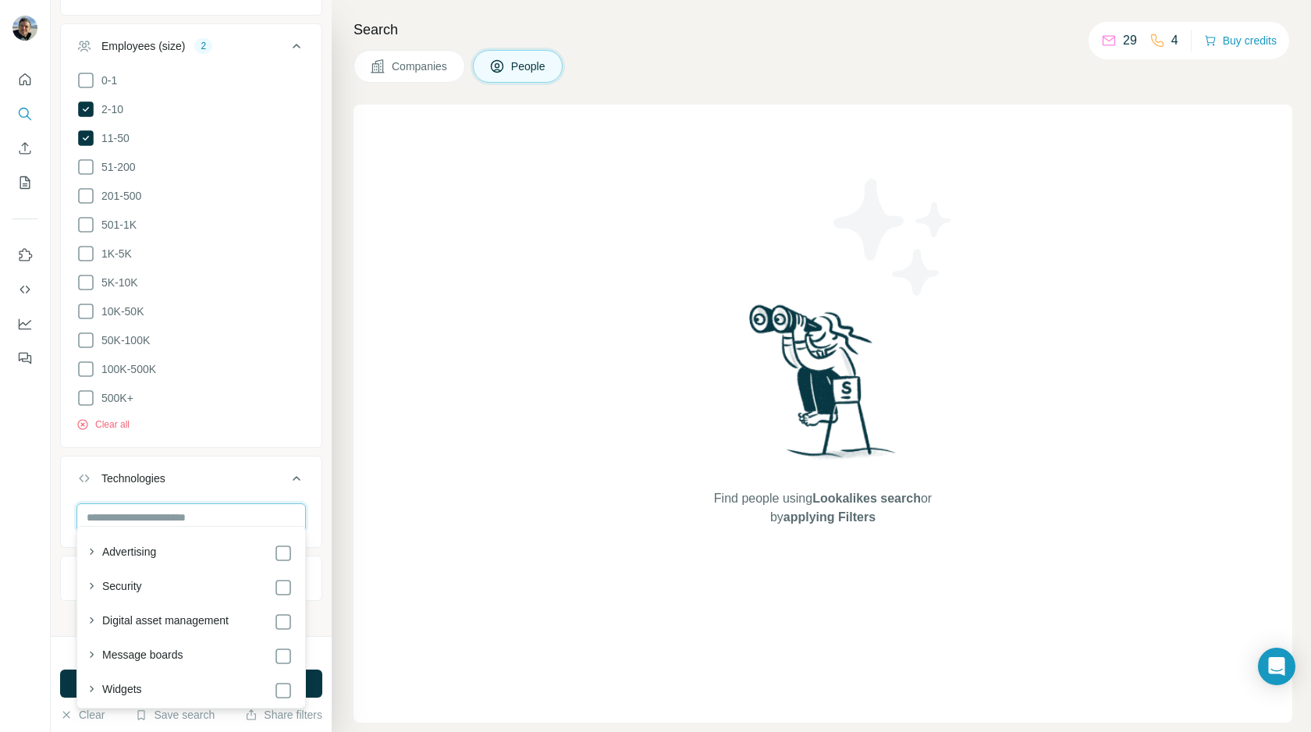
scroll to position [635, 0]
click at [91, 569] on icon "button" at bounding box center [92, 569] width 4 height 6
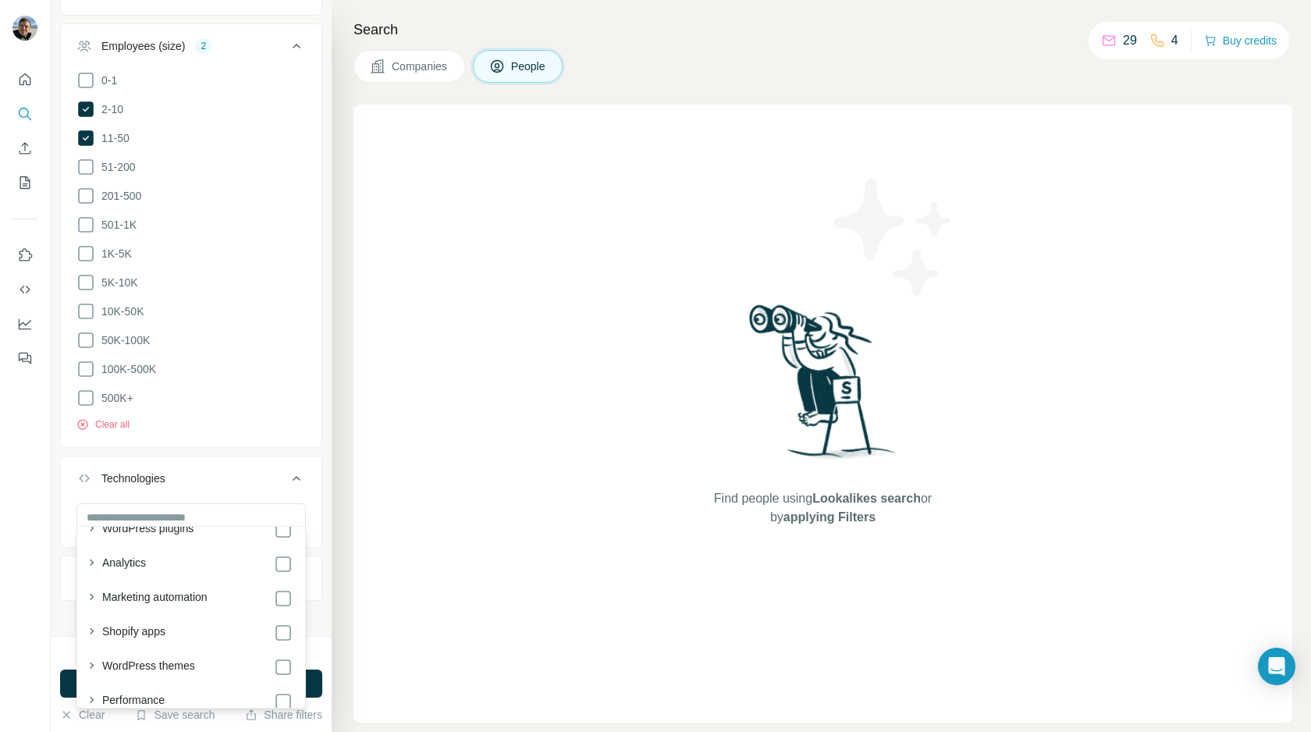
scroll to position [0, 0]
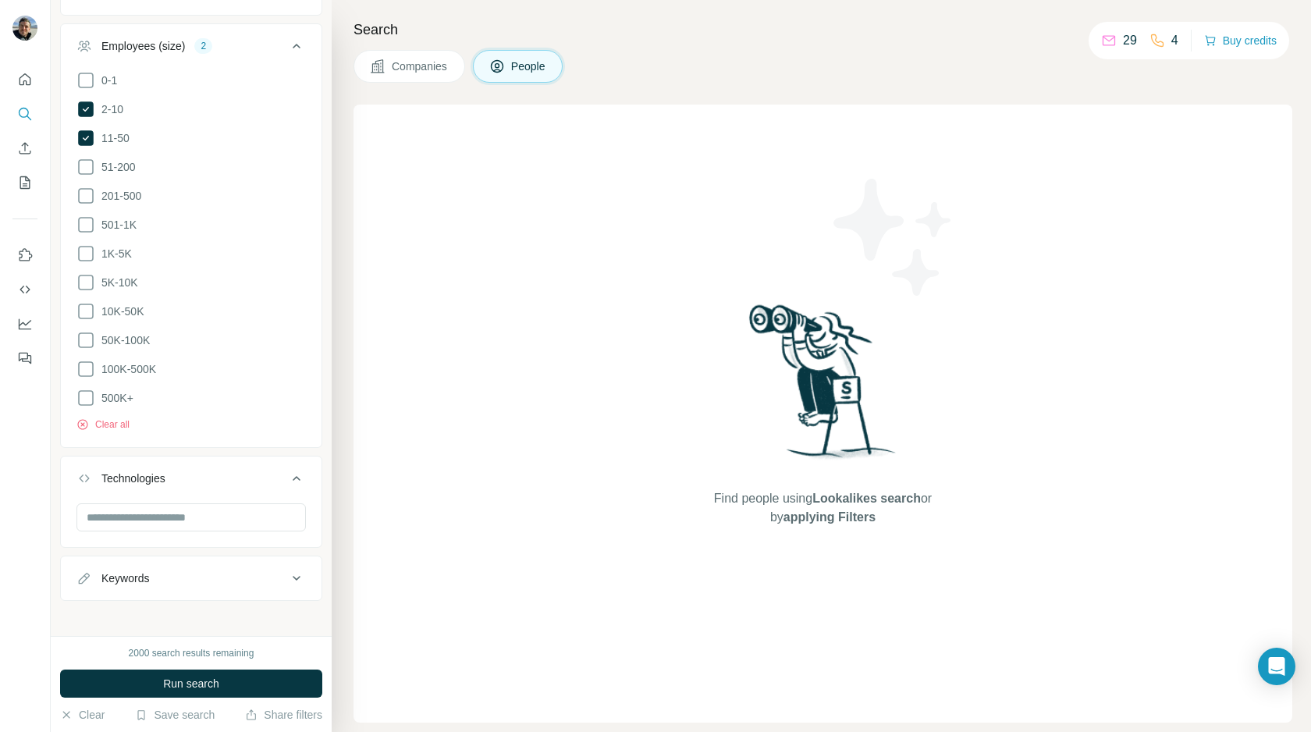
click at [223, 475] on div "Technologies" at bounding box center [181, 478] width 211 height 16
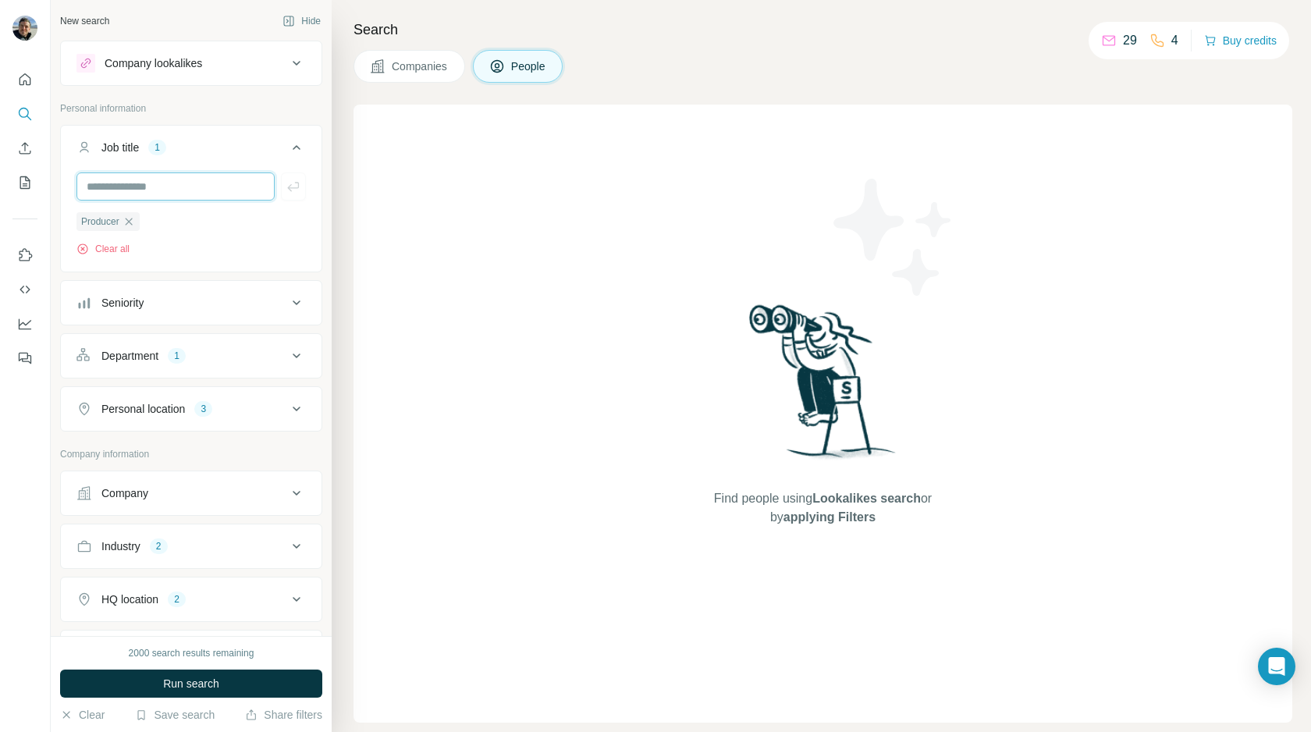
click at [163, 190] on input "text" at bounding box center [175, 186] width 198 height 28
type input "********"
drag, startPoint x: 153, startPoint y: 190, endPoint x: 2, endPoint y: 179, distance: 151.0
click at [2, 179] on div "New search Hide Company lookalikes Personal information Job title 1 ******** Pr…" at bounding box center [655, 366] width 1311 height 732
click at [105, 193] on input "text" at bounding box center [175, 186] width 198 height 28
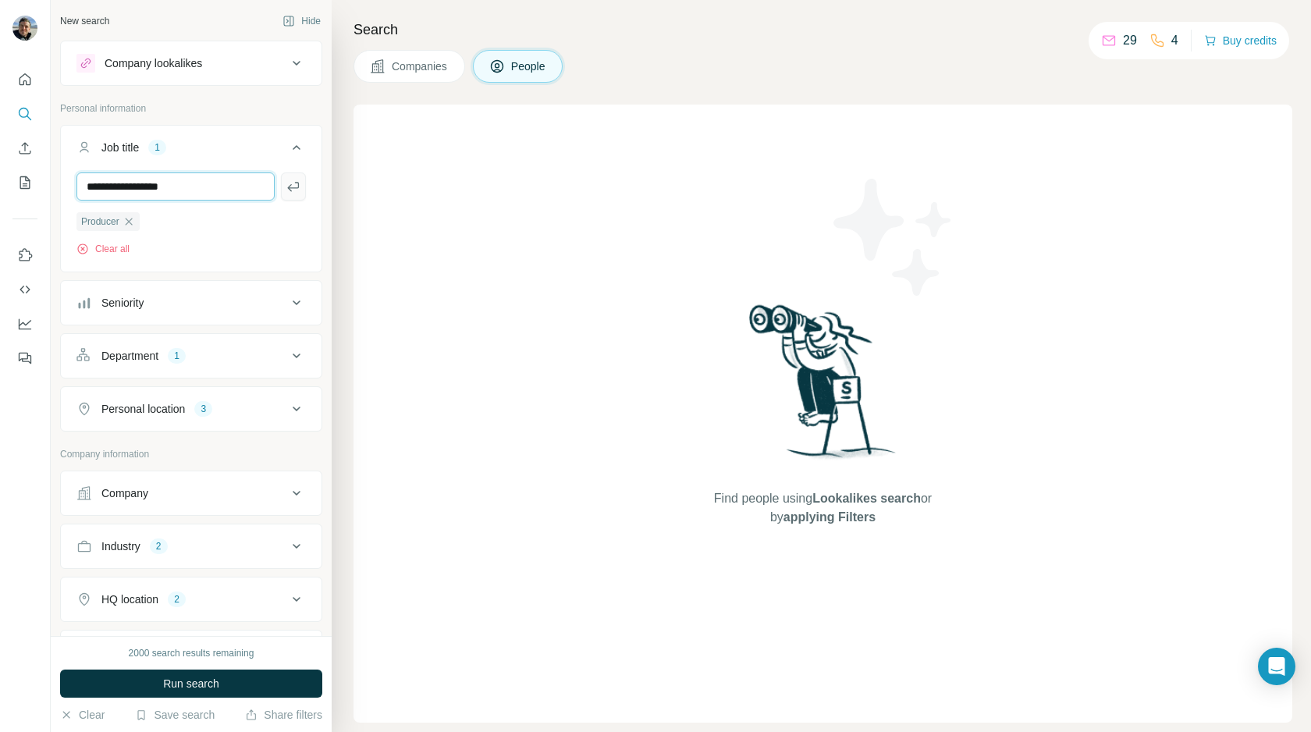
type input "**********"
click at [292, 186] on icon "button" at bounding box center [294, 187] width 16 height 16
click at [186, 194] on input "text" at bounding box center [175, 186] width 198 height 28
type input "**********"
click at [293, 191] on icon "button" at bounding box center [294, 187] width 16 height 16
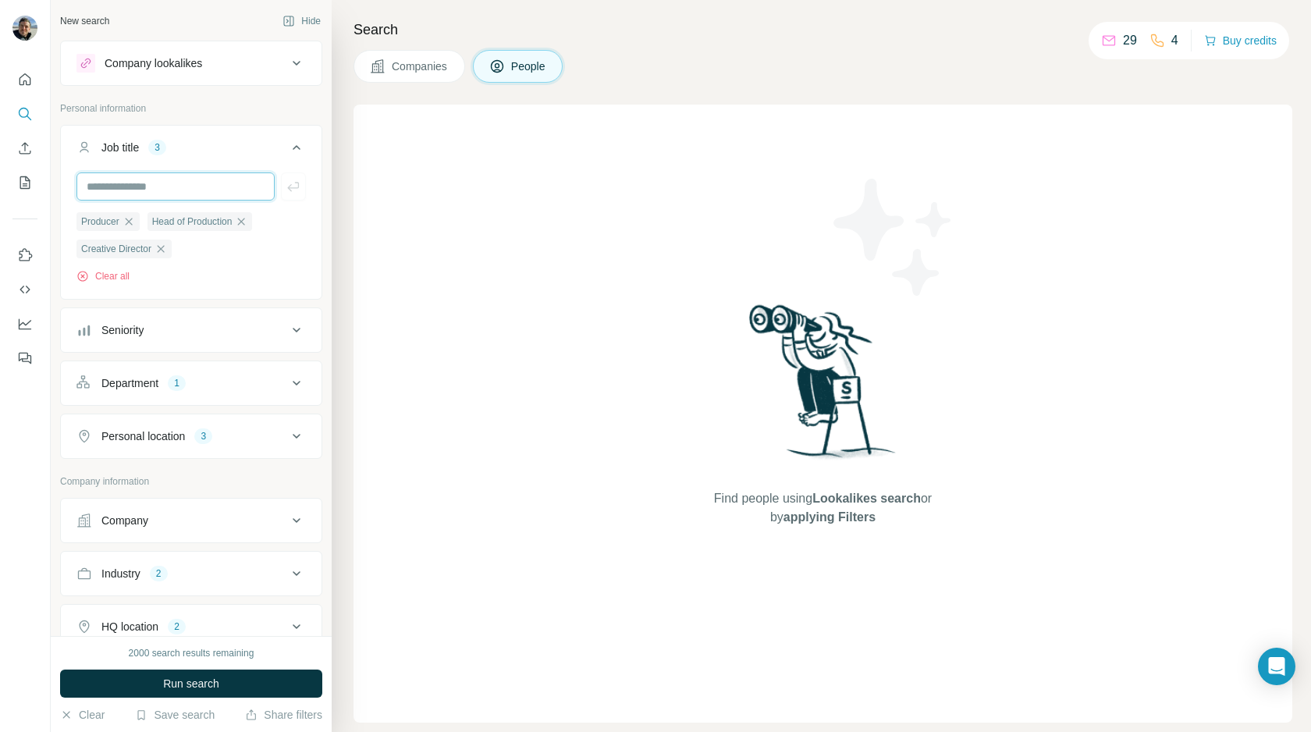
click at [169, 193] on input "text" at bounding box center [175, 186] width 198 height 28
type input "**********"
click at [298, 187] on icon "button" at bounding box center [293, 186] width 12 height 9
click at [152, 185] on input "text" at bounding box center [175, 186] width 198 height 28
type input "**********"
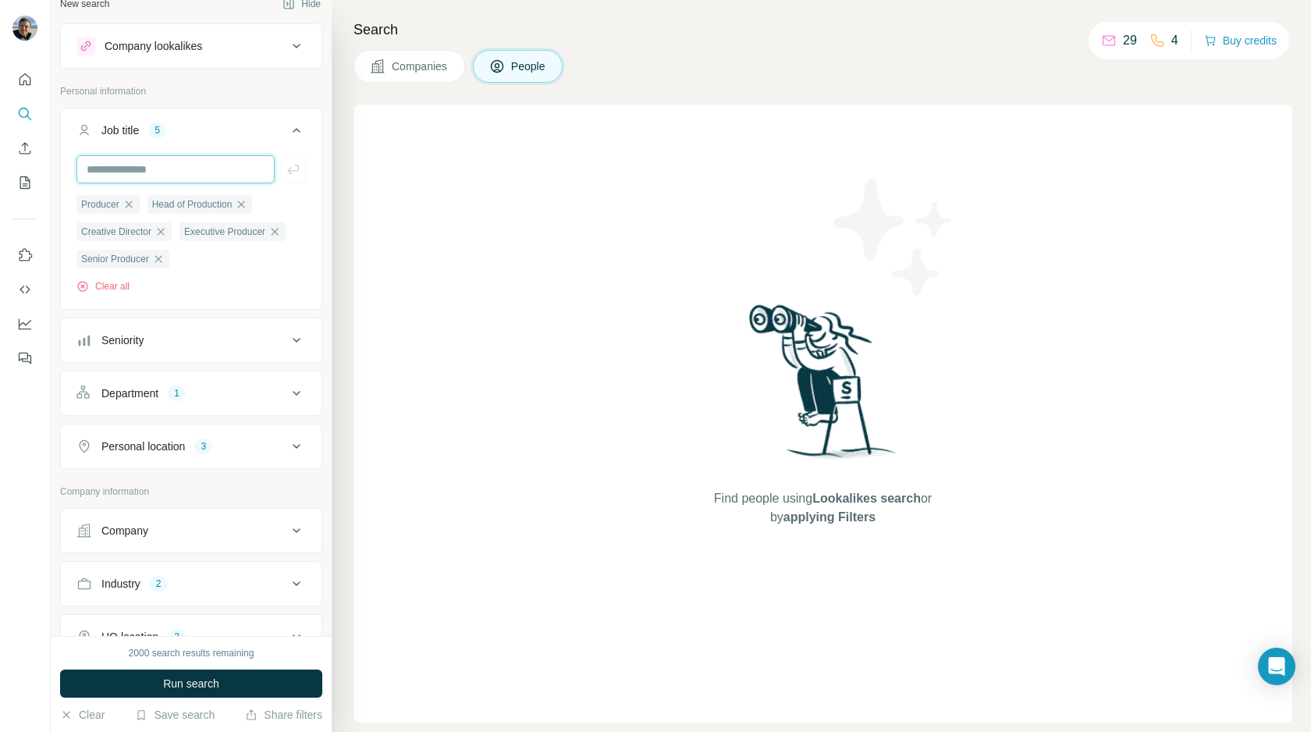
scroll to position [18, 0]
click at [144, 172] on input "text" at bounding box center [175, 168] width 198 height 28
type input "**********"
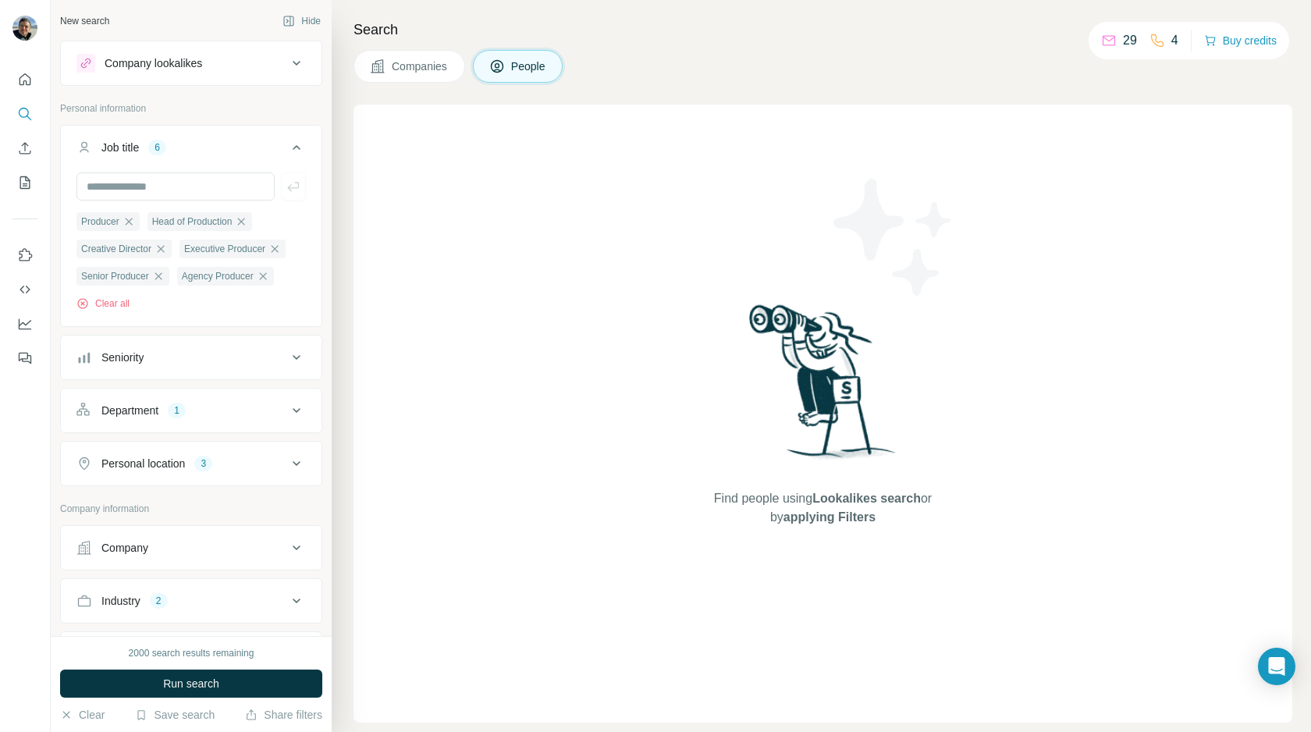
click at [218, 370] on button "Seniority" at bounding box center [191, 357] width 261 height 37
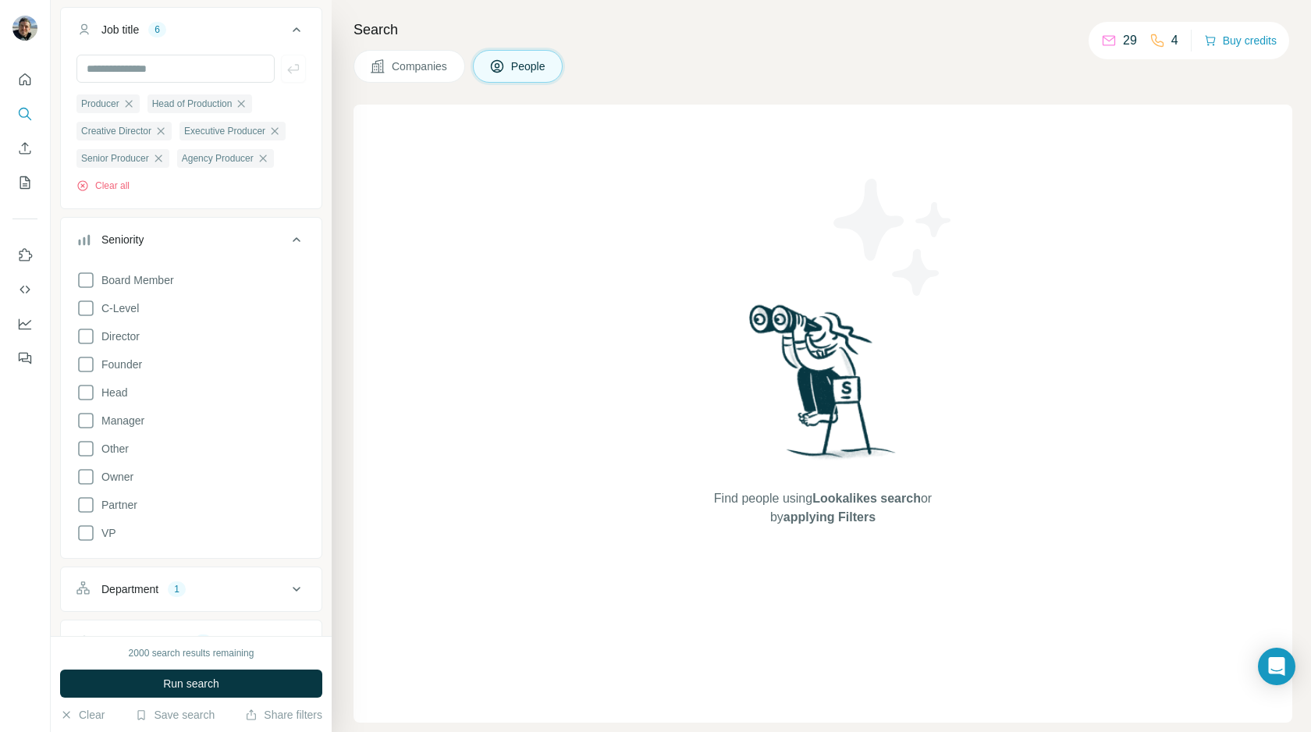
scroll to position [119, 0]
click at [83, 424] on icon at bounding box center [85, 419] width 19 height 19
click at [87, 449] on icon at bounding box center [85, 447] width 19 height 19
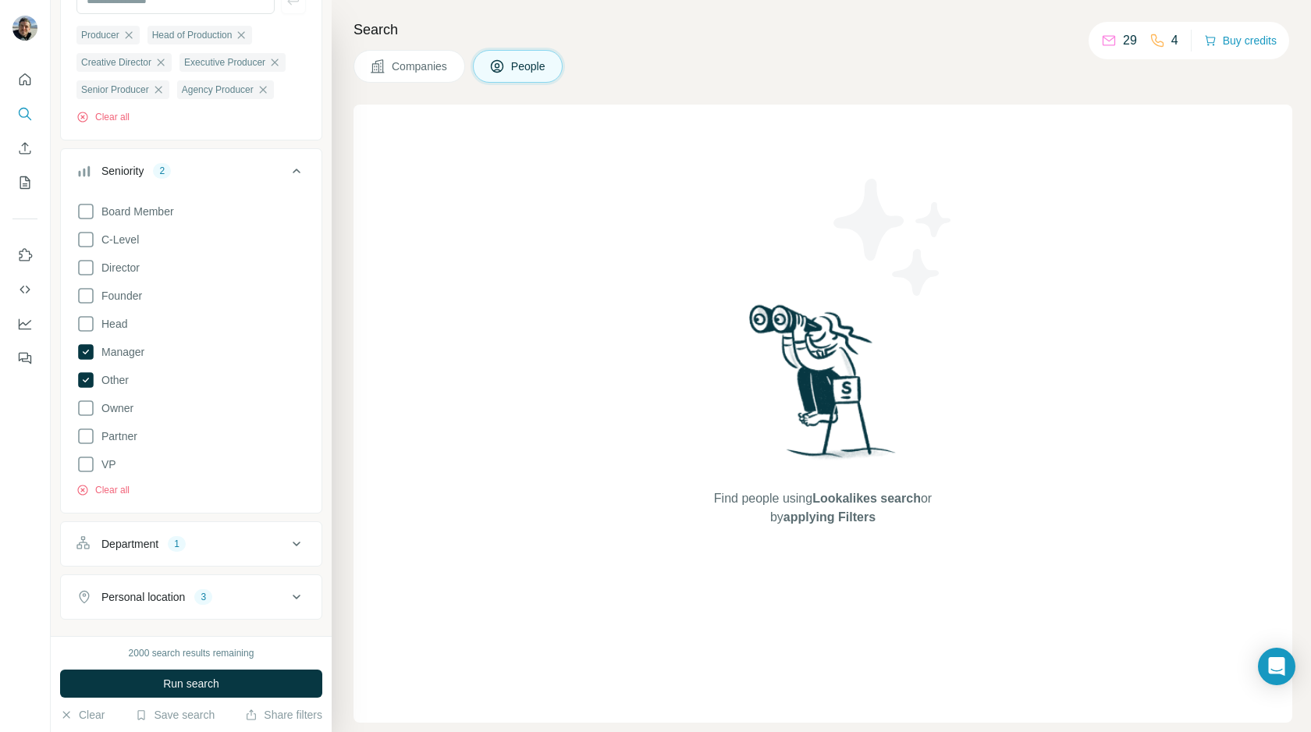
scroll to position [184, 0]
click at [90, 441] on icon at bounding box center [85, 438] width 19 height 19
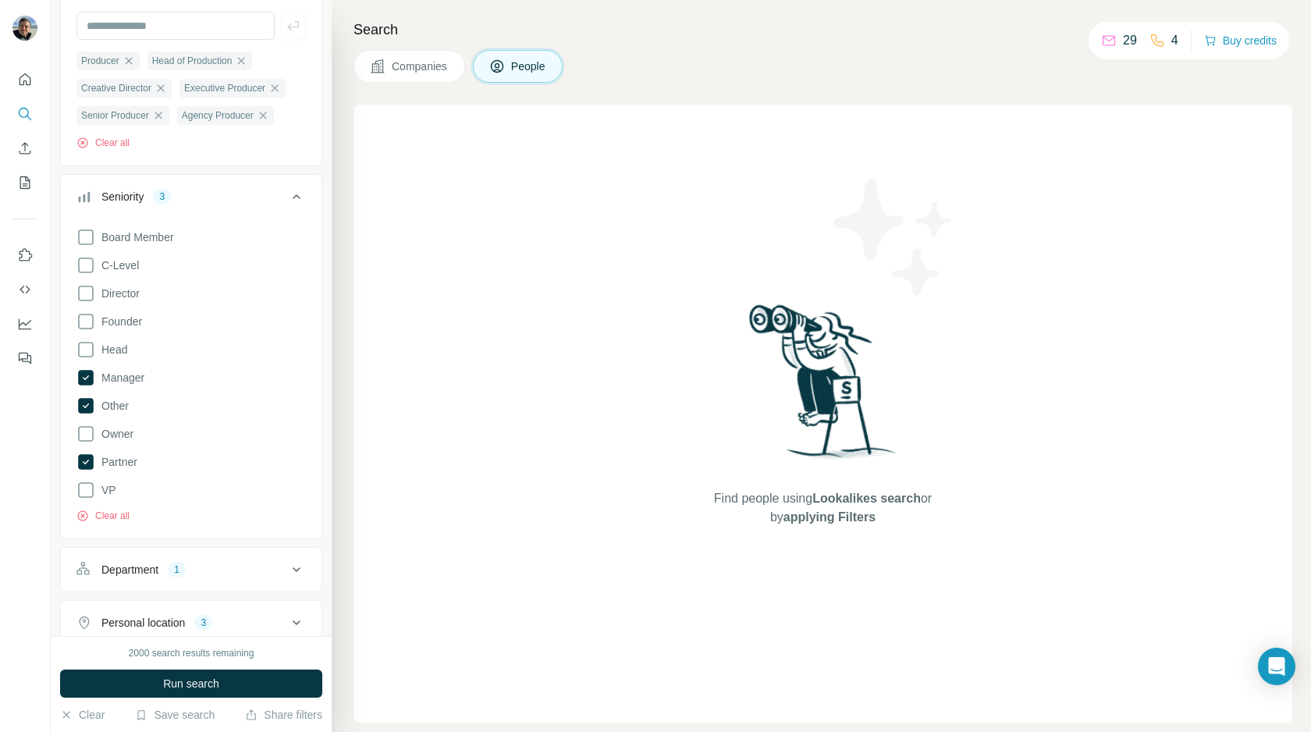
scroll to position [161, 0]
click at [90, 436] on icon at bounding box center [85, 433] width 19 height 19
click at [86, 321] on icon at bounding box center [85, 320] width 19 height 19
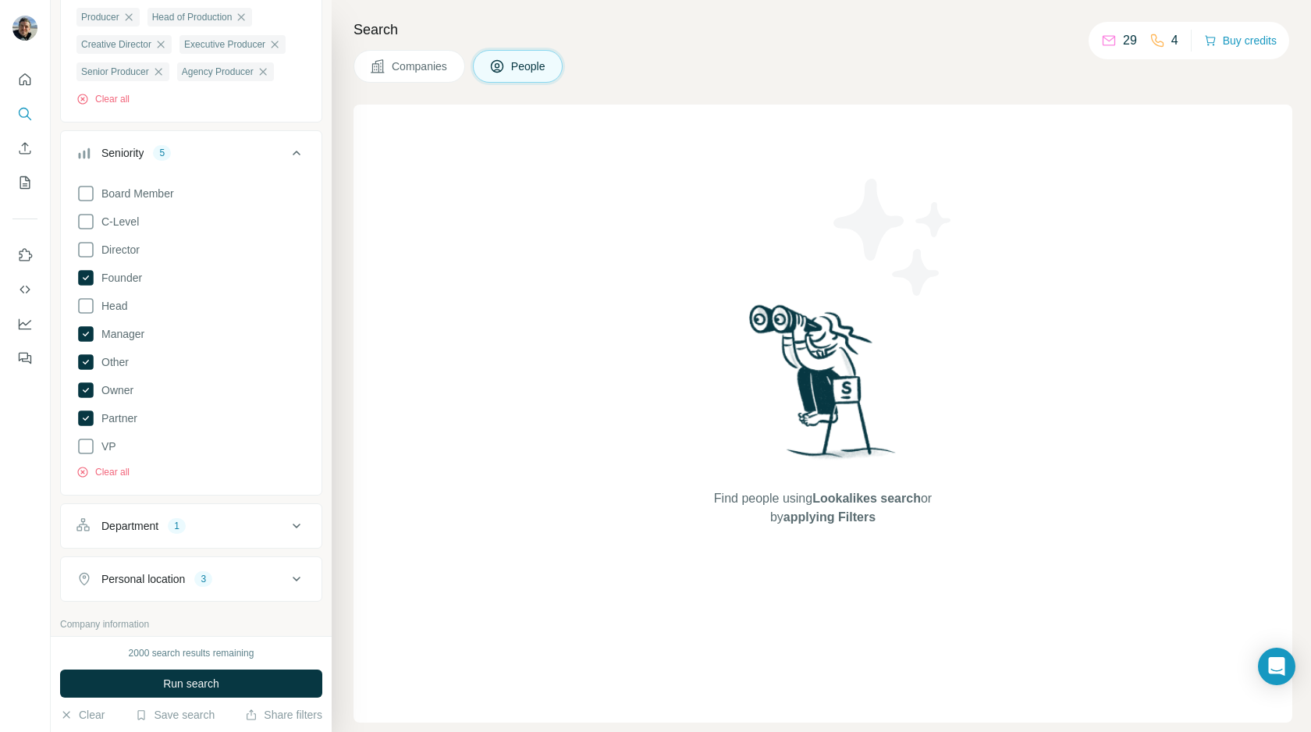
scroll to position [206, 0]
click at [211, 121] on div "Job title 6 Producer Head of Production Creative Director Executive Producer Se…" at bounding box center [191, 20] width 262 height 202
click at [296, 153] on icon at bounding box center [296, 151] width 19 height 19
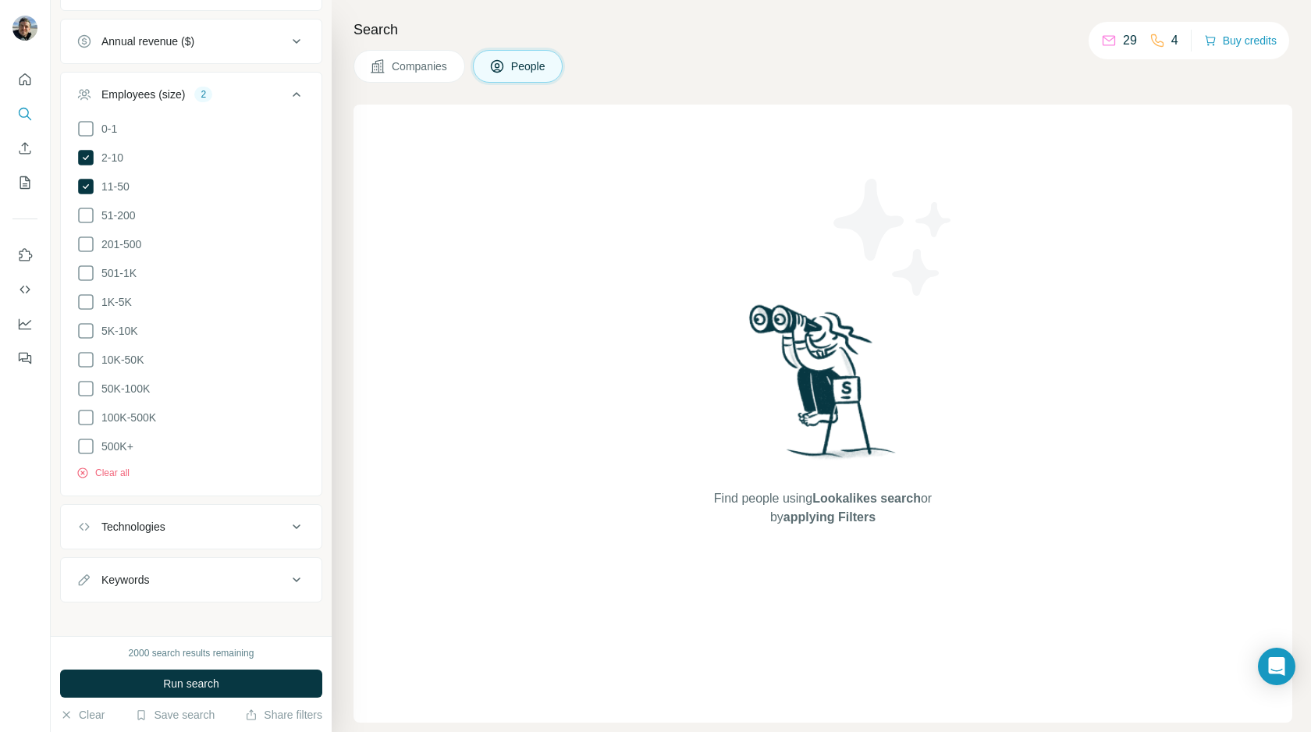
scroll to position [669, 0]
click at [206, 690] on span "Run search" at bounding box center [191, 684] width 56 height 16
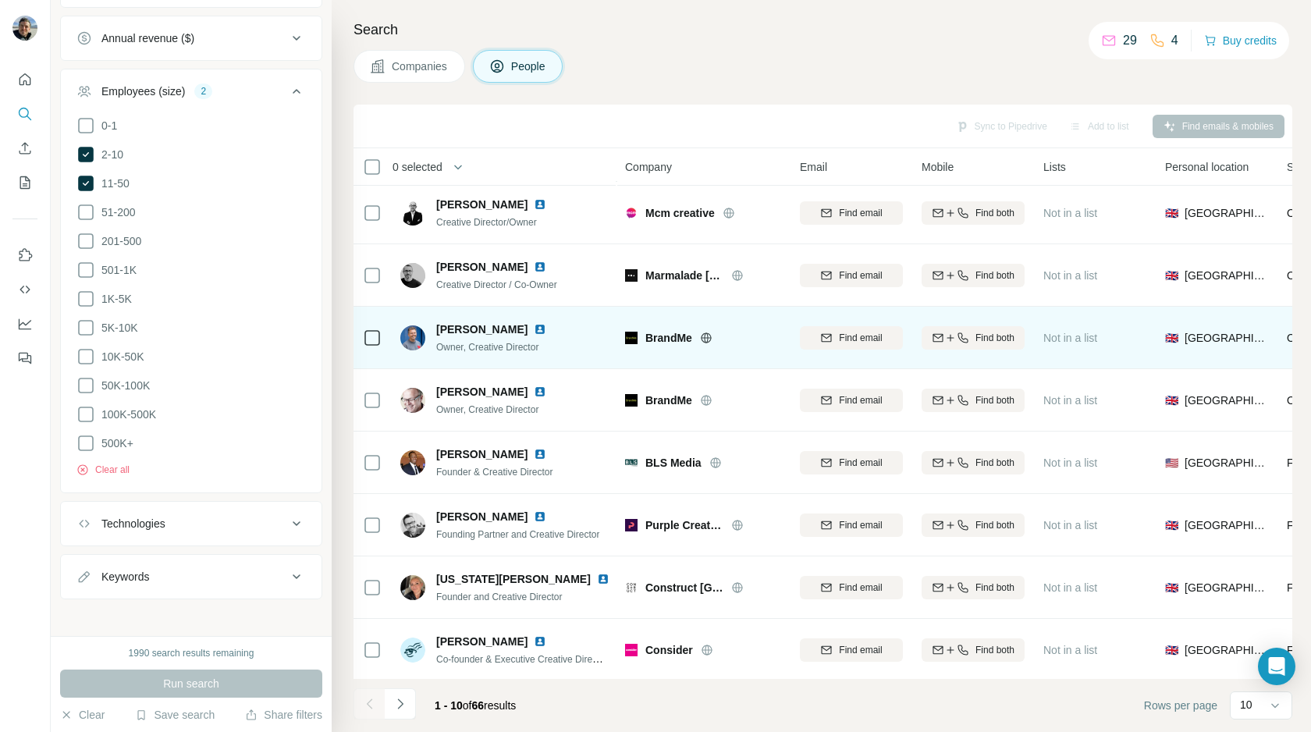
scroll to position [131, 0]
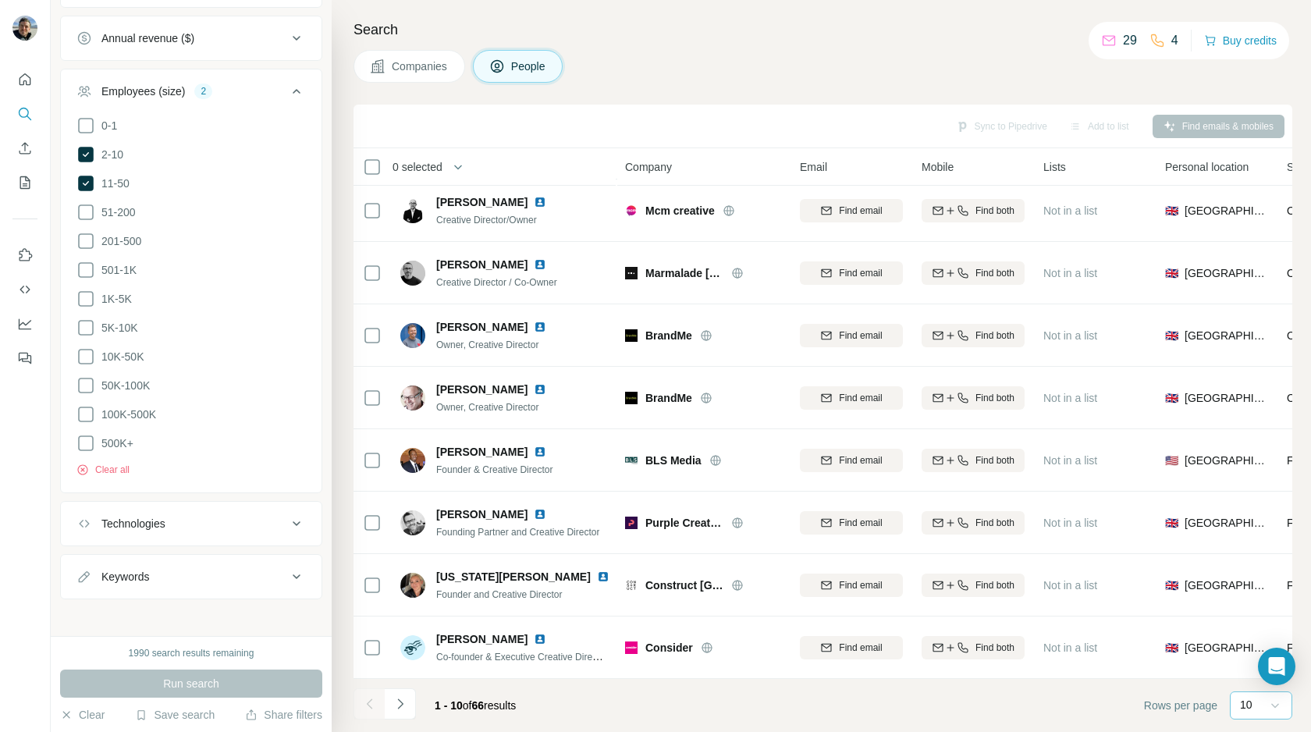
click at [1279, 708] on icon at bounding box center [1275, 705] width 16 height 16
click at [1251, 584] on p "60" at bounding box center [1249, 586] width 12 height 16
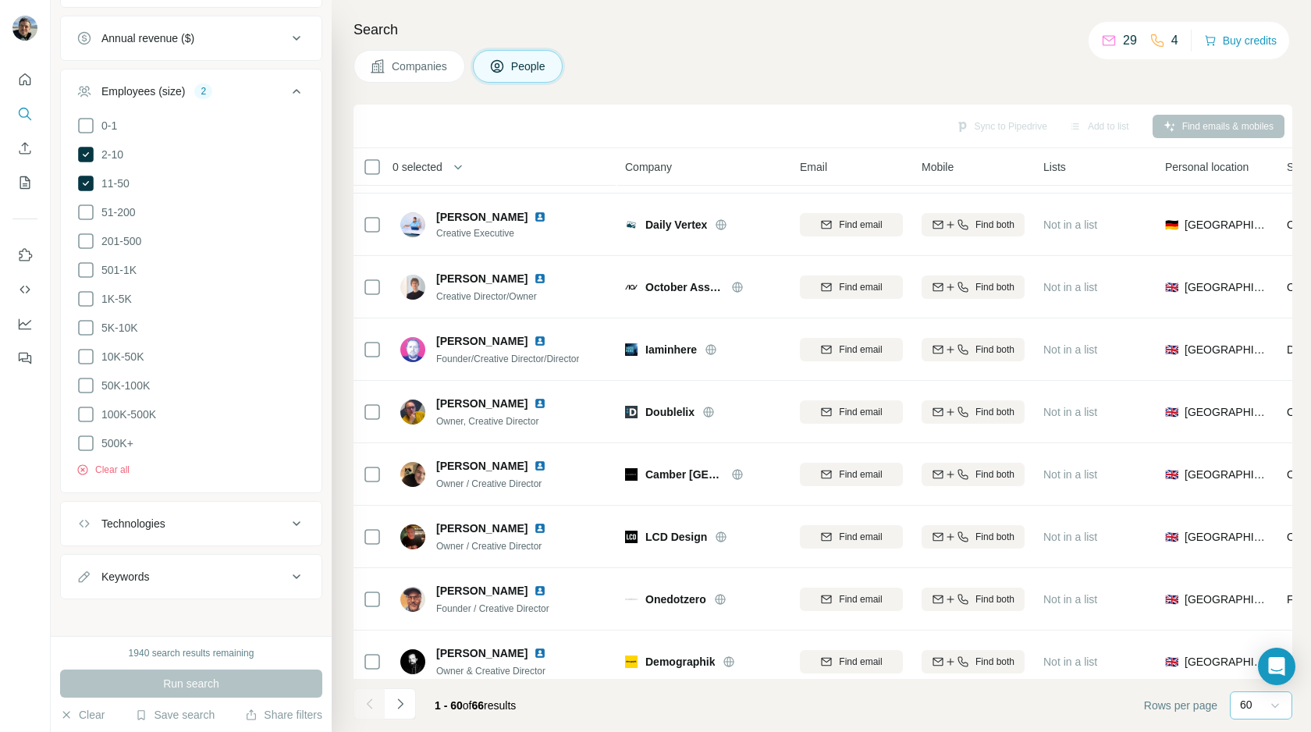
scroll to position [1993, 0]
